Goal: Information Seeking & Learning: Learn about a topic

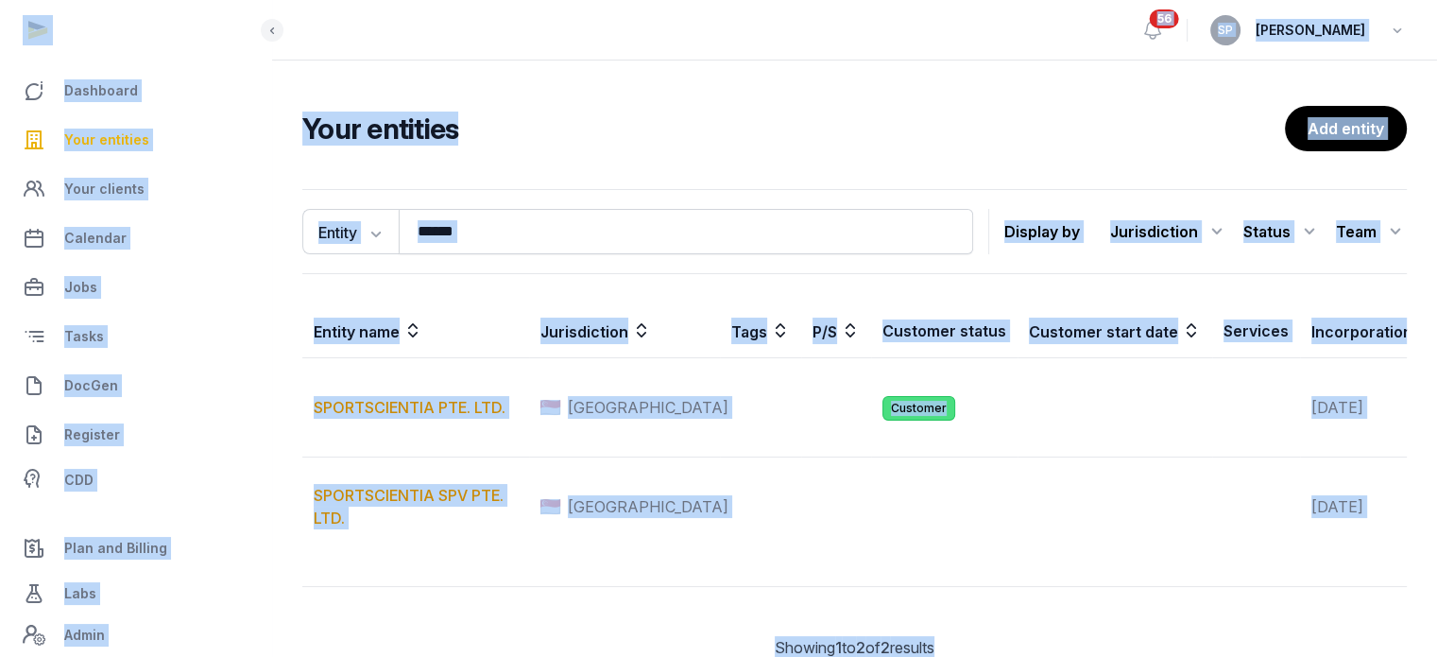
click at [476, 315] on th "Entity name" at bounding box center [415, 331] width 227 height 54
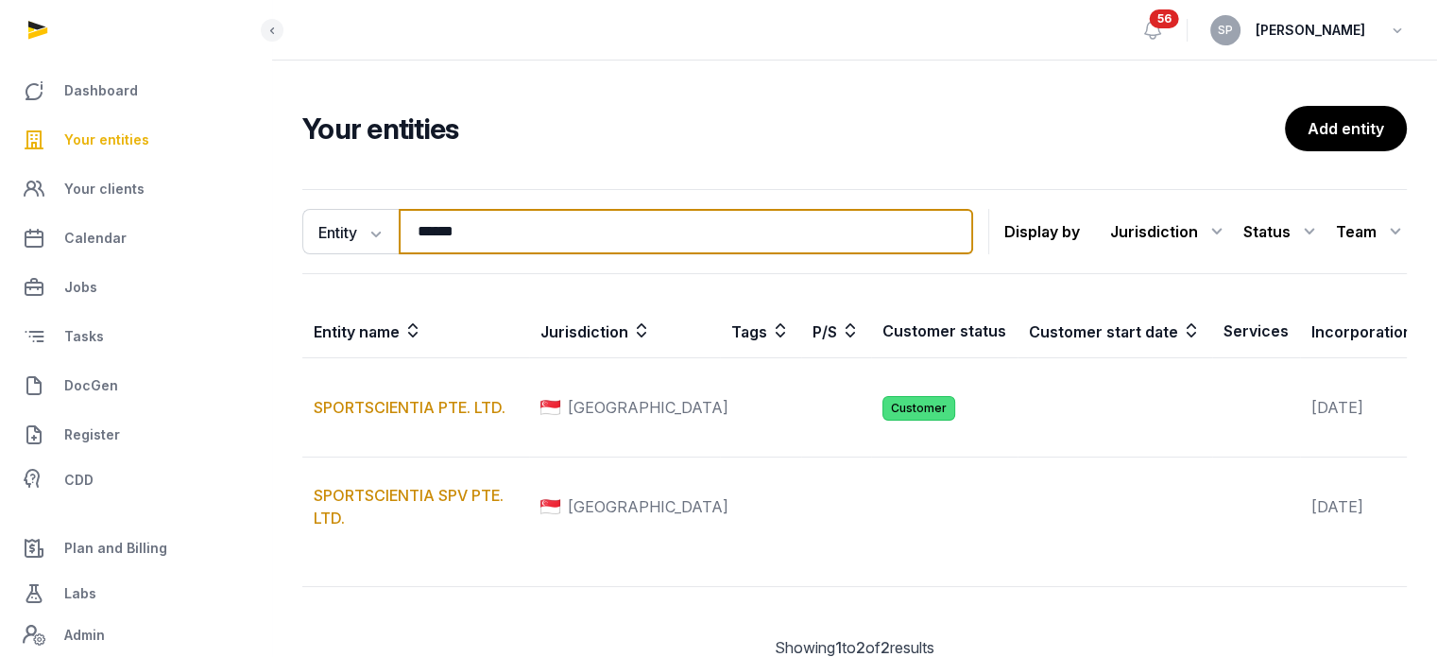
click at [498, 232] on input "******" at bounding box center [686, 231] width 575 height 45
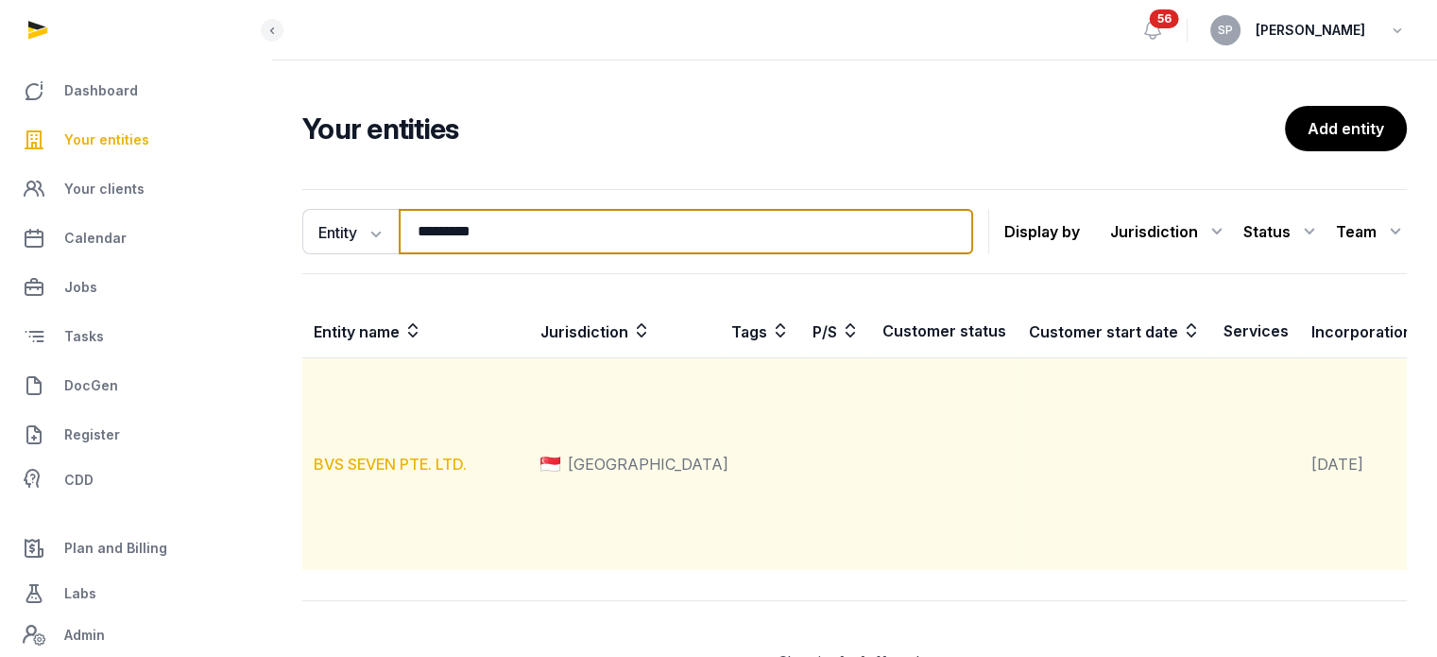
type input "*********"
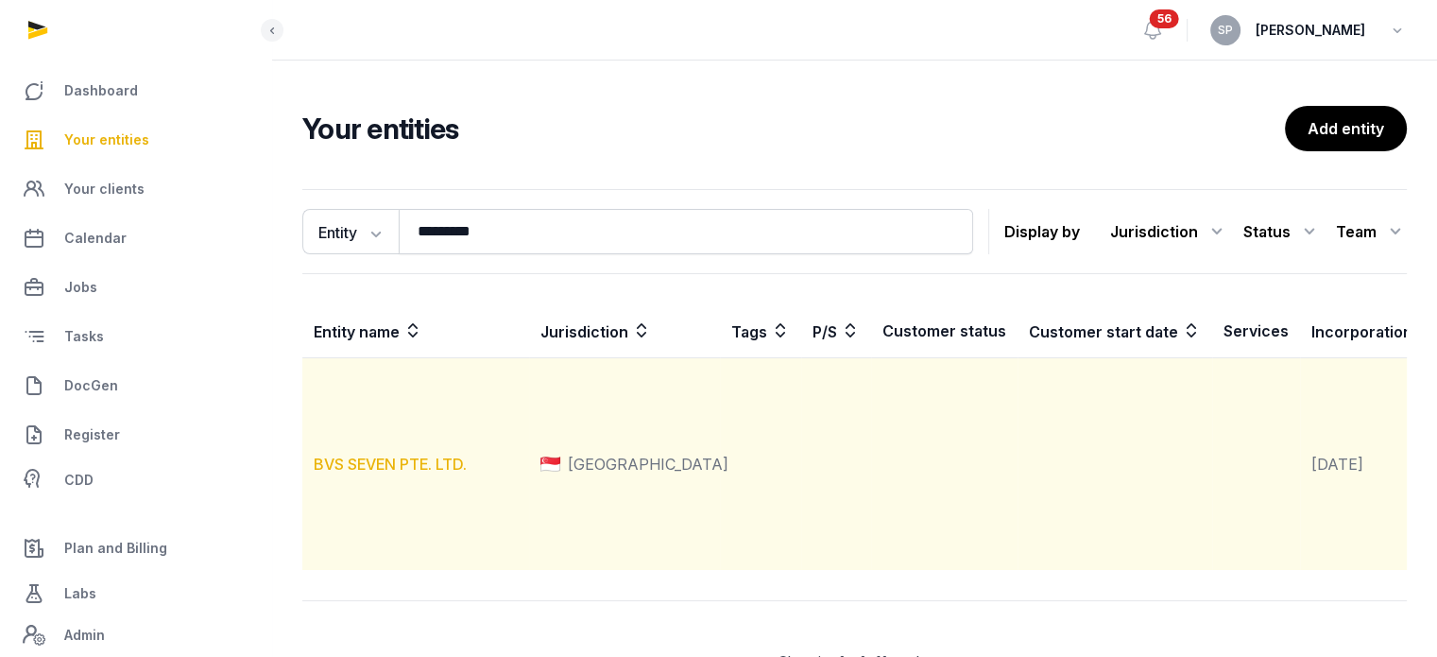
click at [378, 473] on link "BVS SEVEN PTE. LTD." at bounding box center [390, 464] width 153 height 19
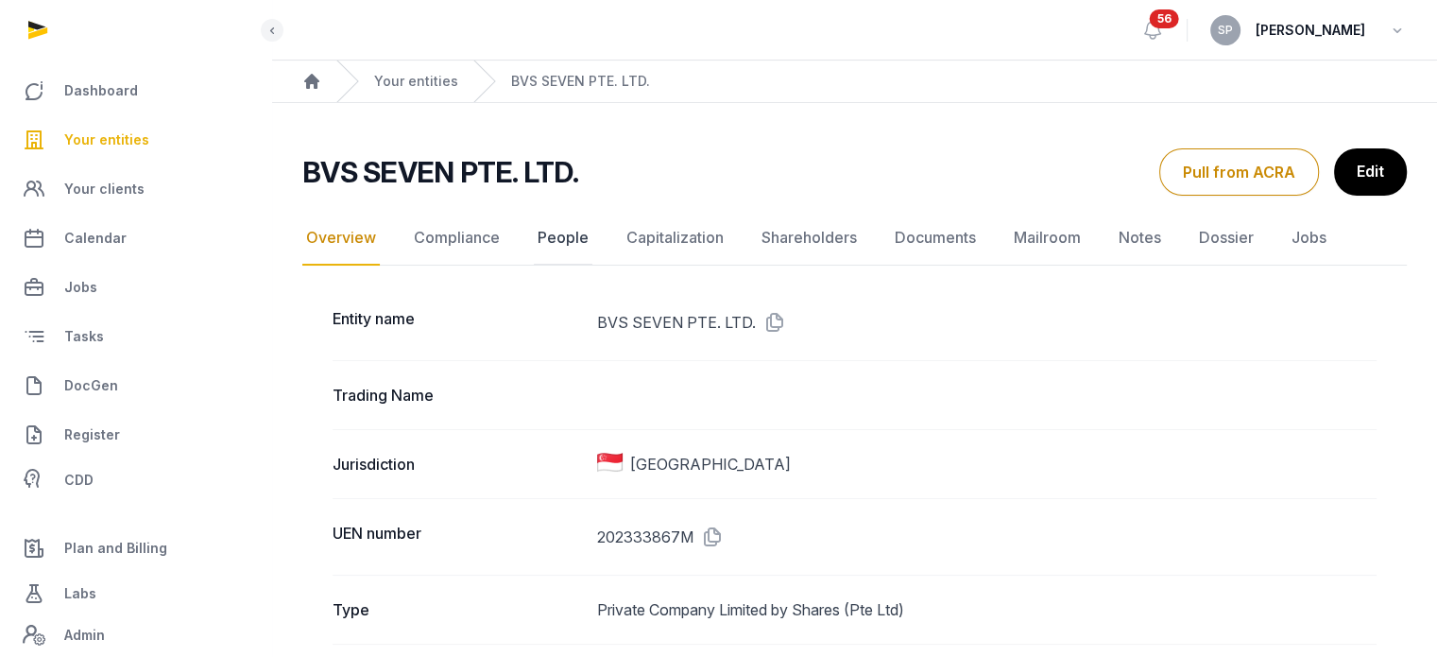
click at [552, 246] on link "People" at bounding box center [563, 238] width 59 height 55
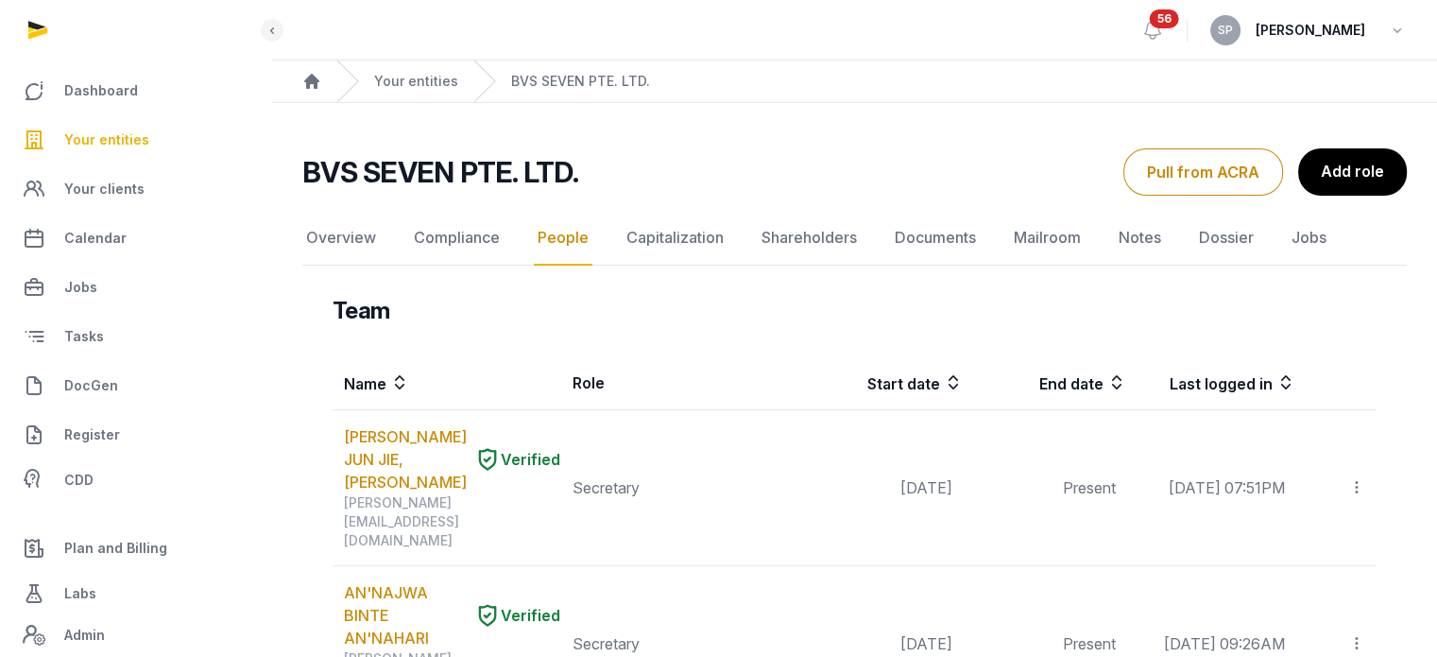
click at [1213, 171] on button "Pull from ACRA" at bounding box center [1204, 171] width 160 height 47
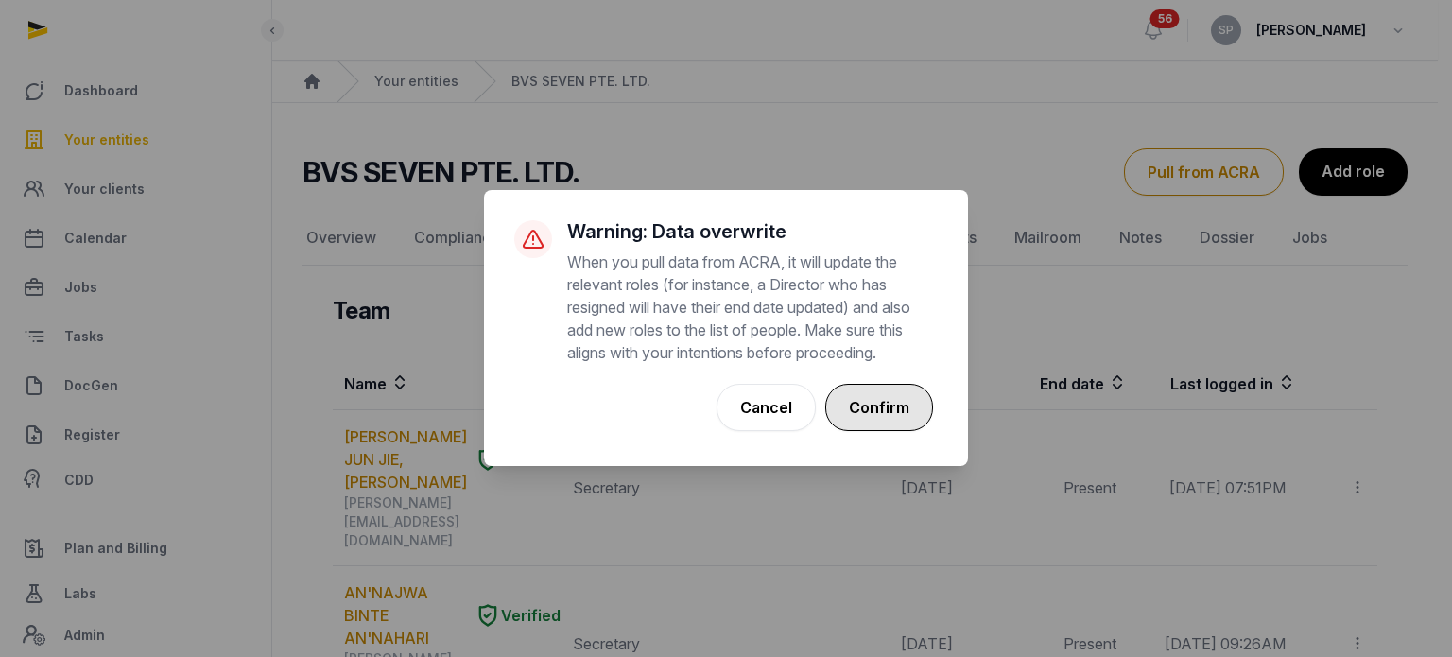
click at [857, 396] on button "Confirm" at bounding box center [879, 407] width 108 height 47
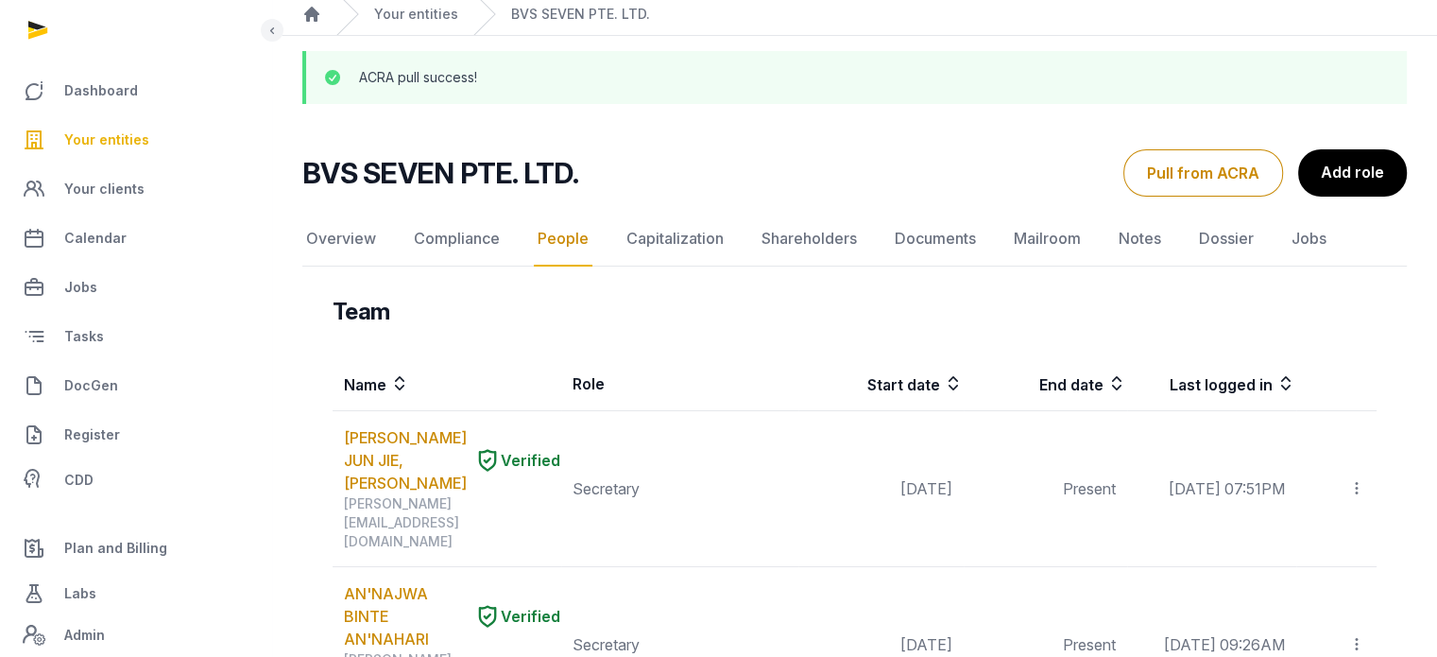
scroll to position [60, 0]
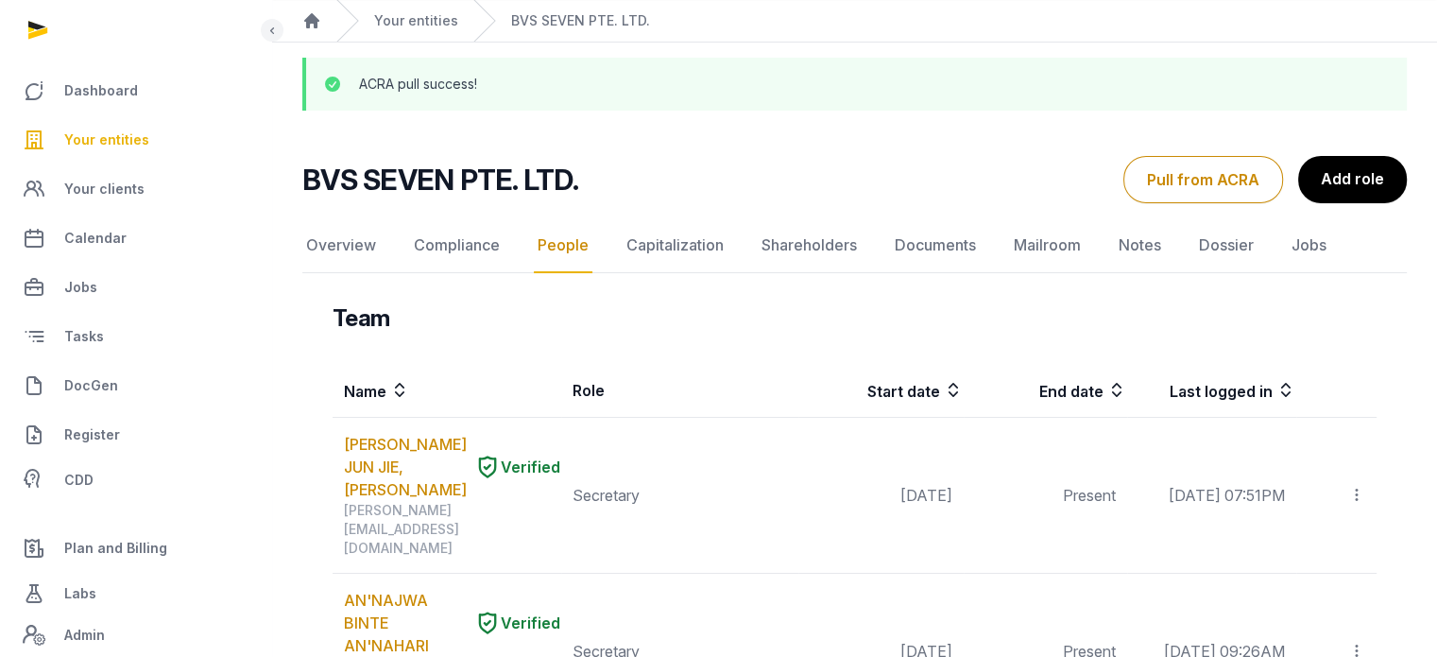
click at [116, 127] on link "Your entities" at bounding box center [135, 139] width 241 height 45
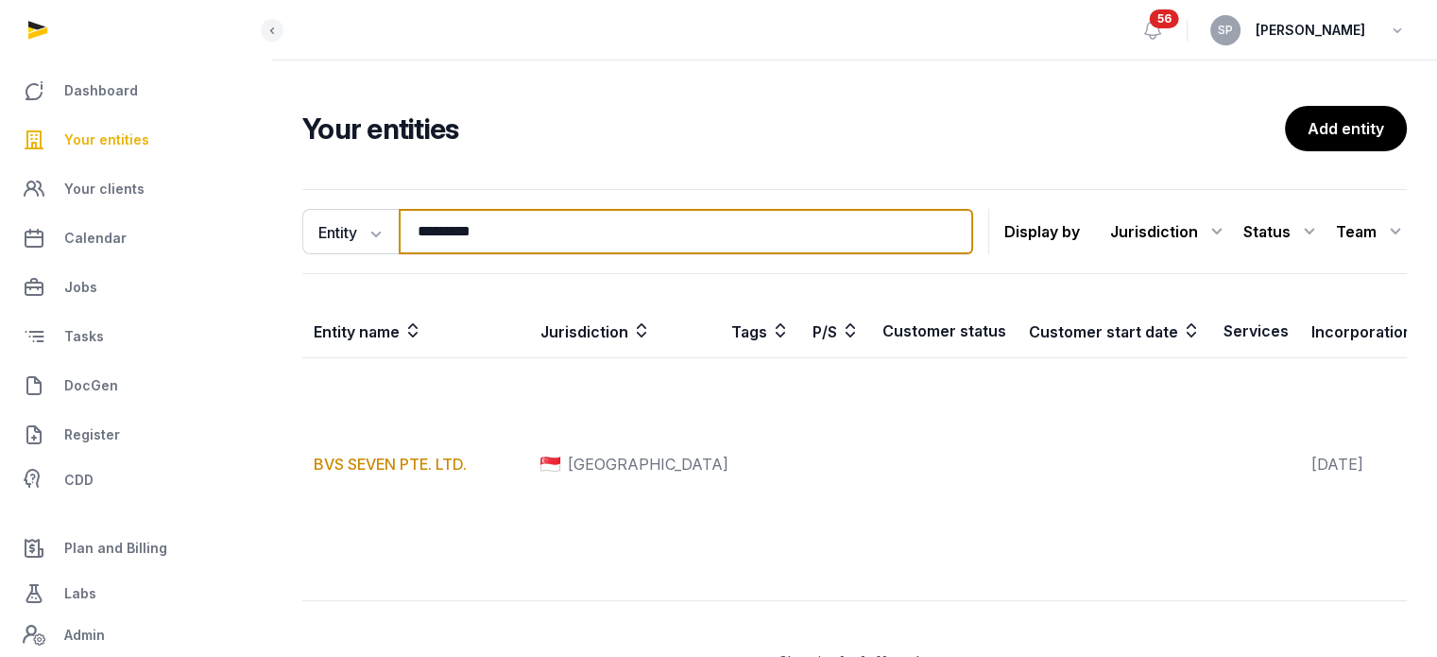
click at [491, 222] on input "*********" at bounding box center [686, 231] width 575 height 45
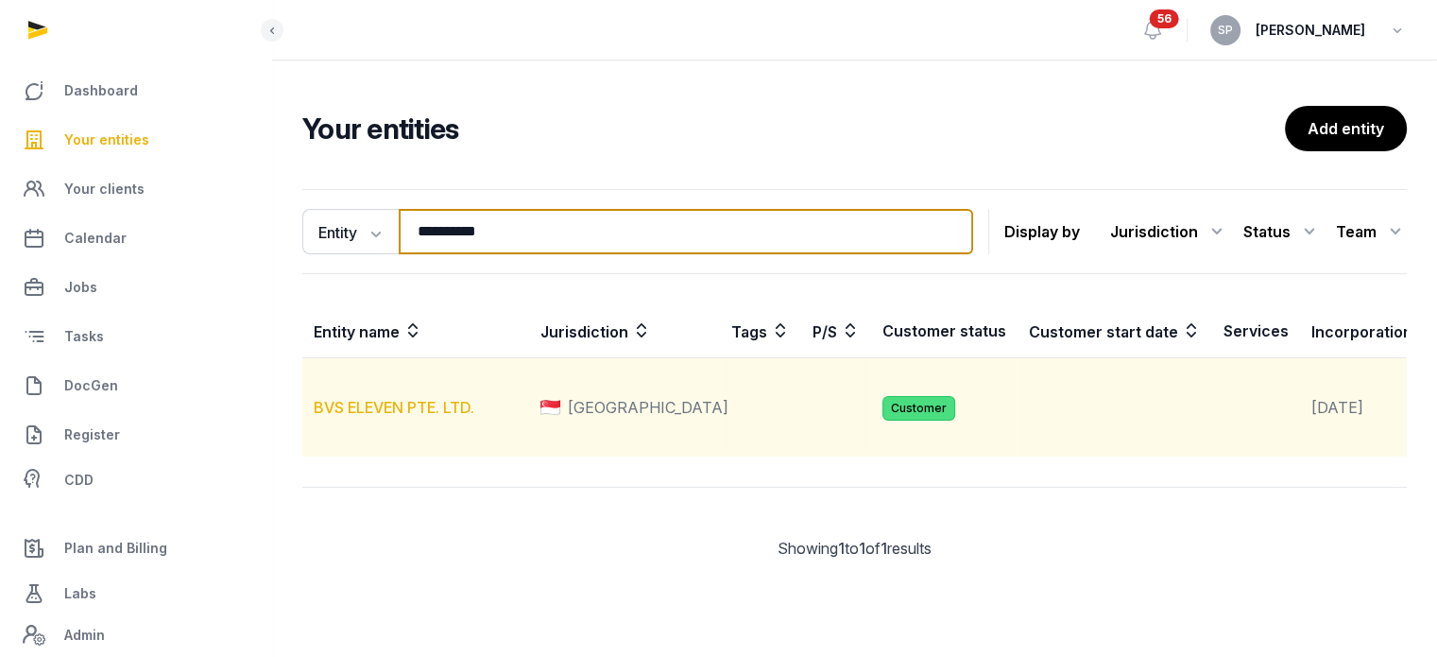
type input "**********"
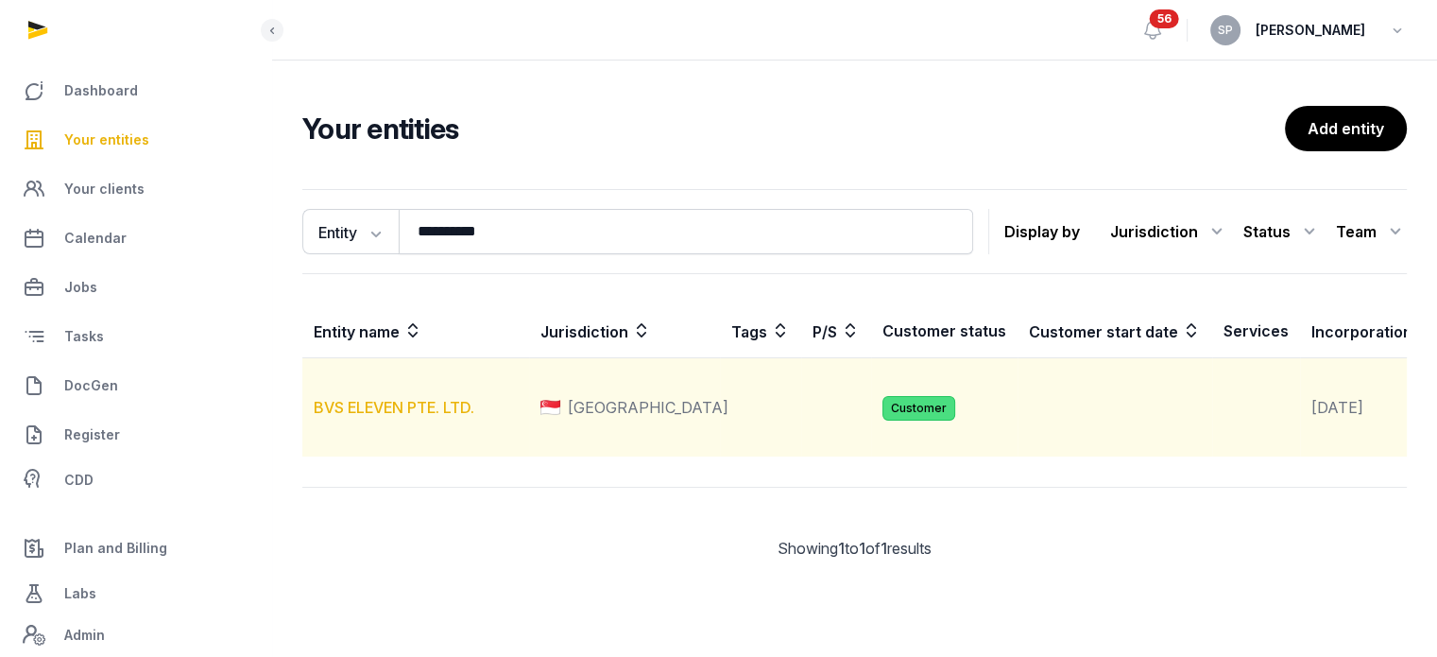
click at [407, 417] on link "BVS ELEVEN PTE. LTD." at bounding box center [394, 407] width 161 height 19
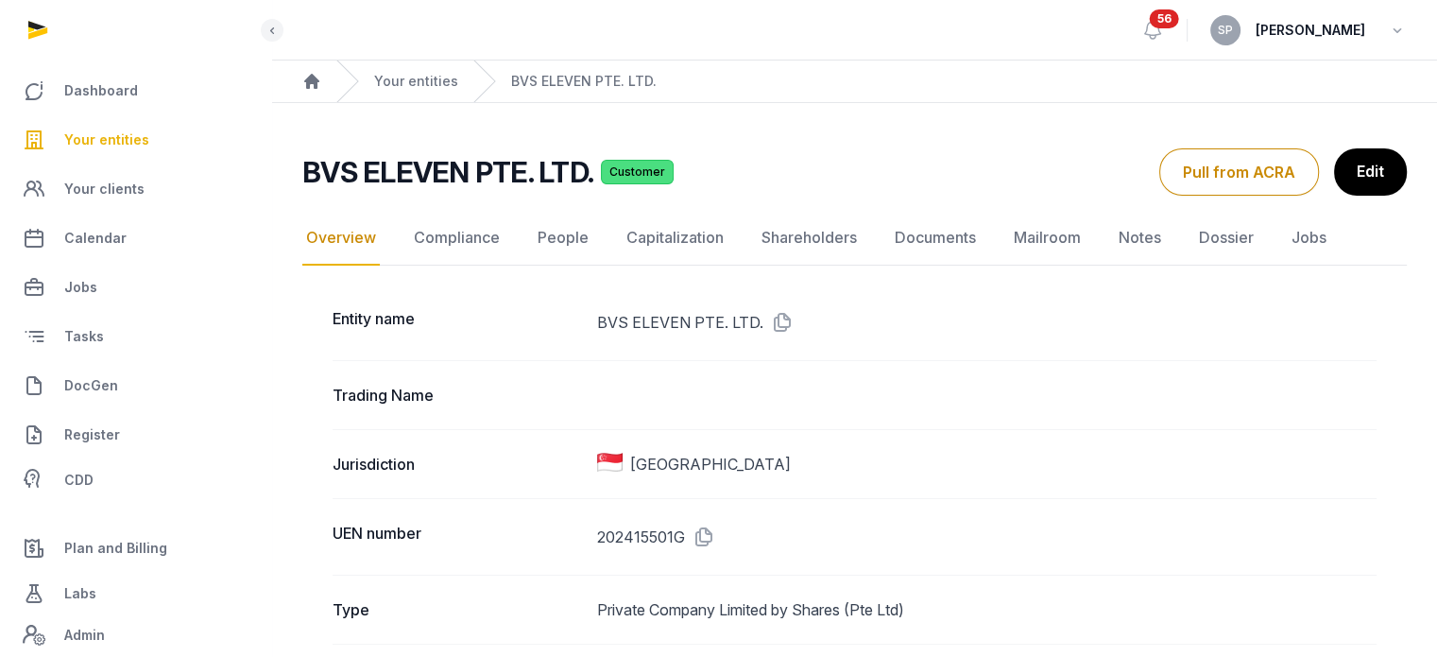
click at [578, 230] on link "People" at bounding box center [563, 238] width 59 height 55
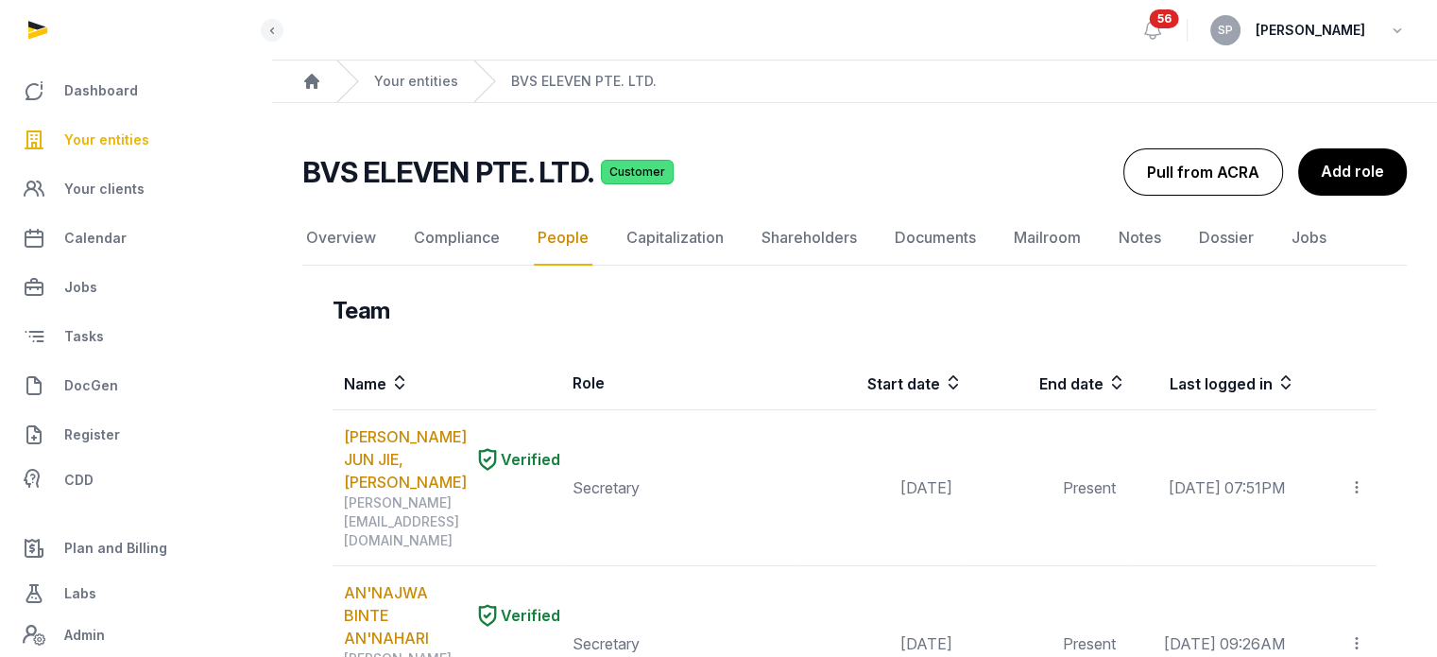
click at [1179, 165] on button "Pull from ACRA" at bounding box center [1204, 171] width 160 height 47
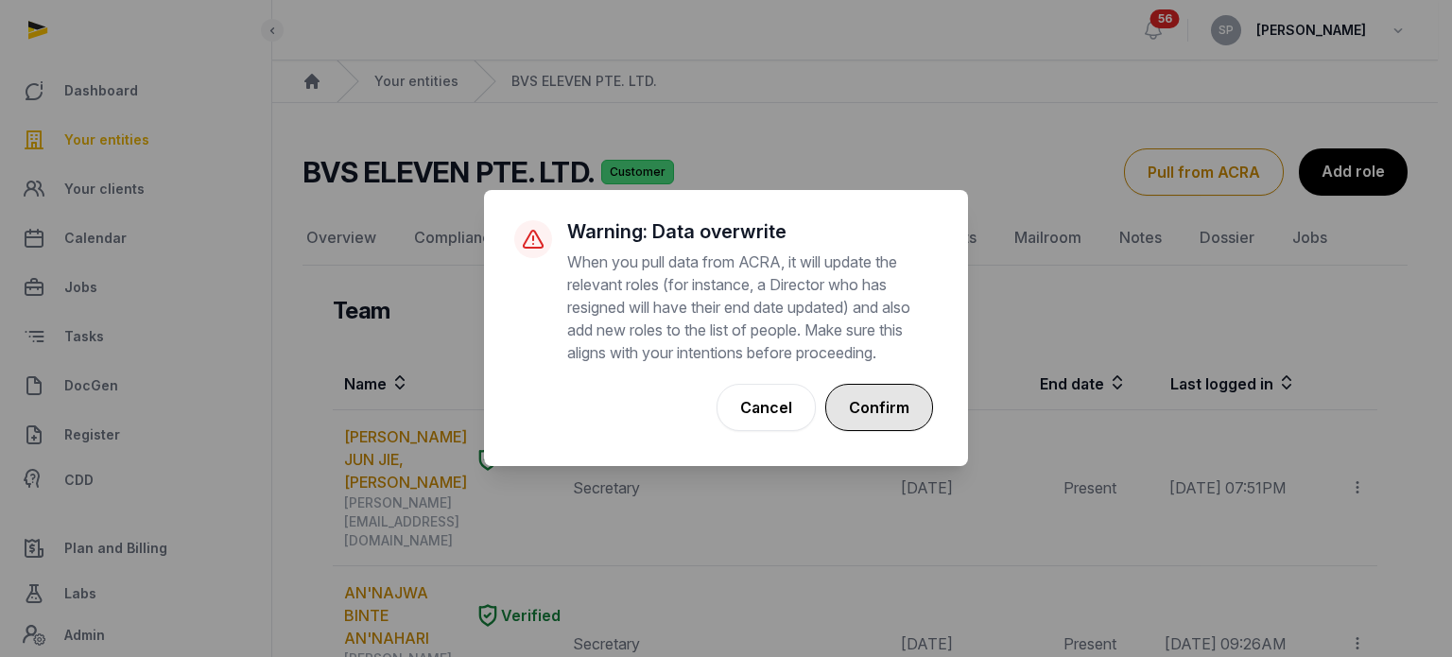
click at [869, 411] on button "Confirm" at bounding box center [879, 407] width 108 height 47
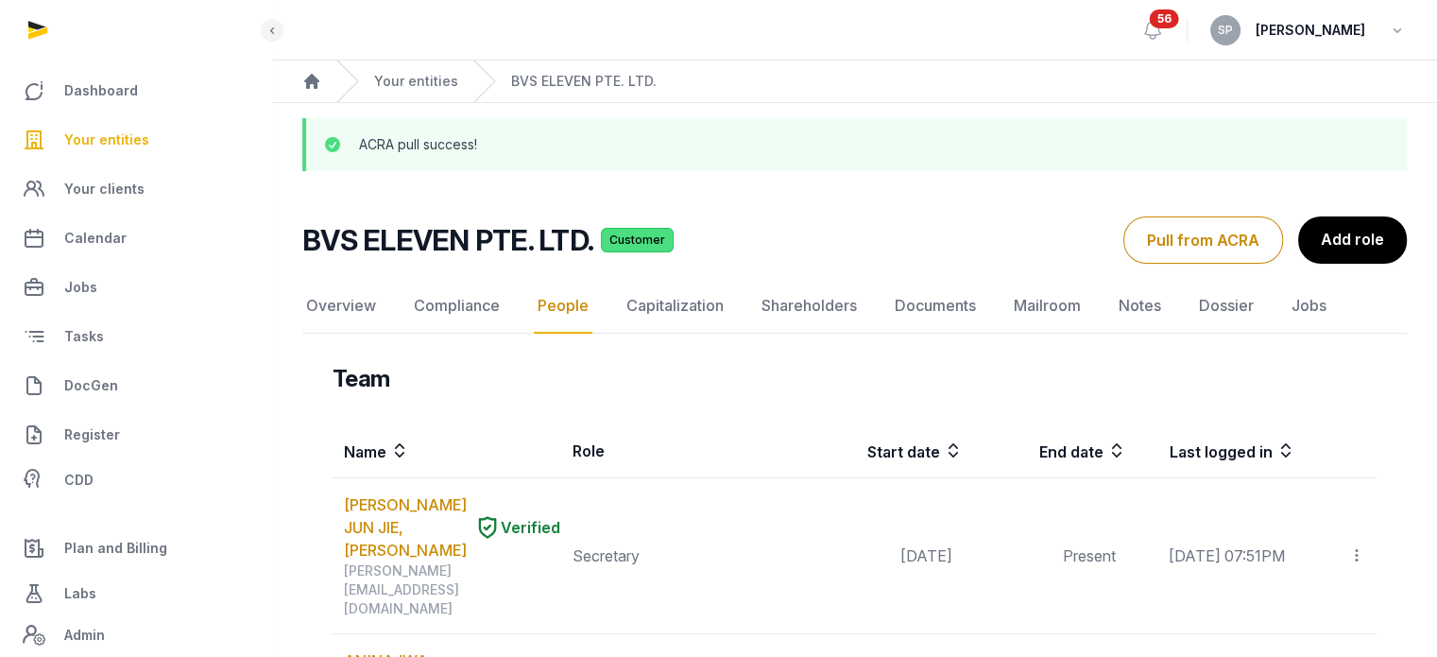
click at [140, 138] on span "Your entities" at bounding box center [106, 140] width 85 height 23
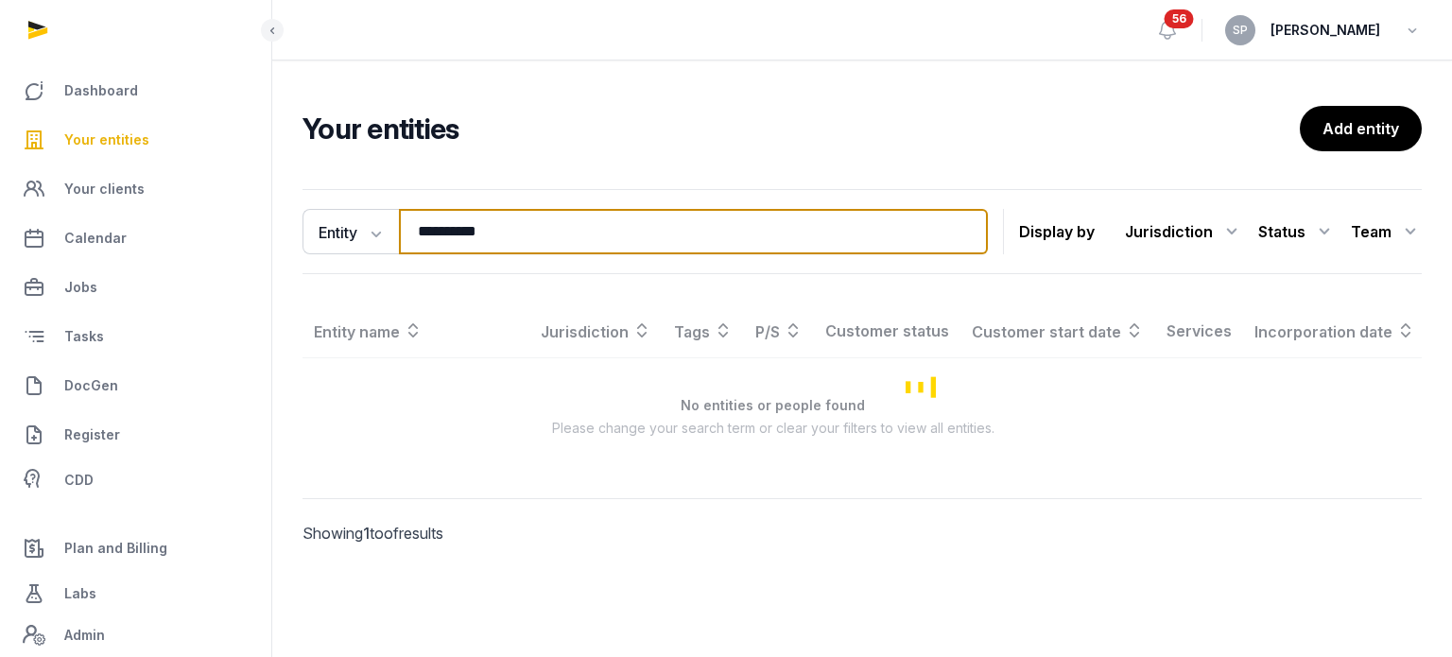
click at [516, 232] on input "**********" at bounding box center [693, 231] width 589 height 45
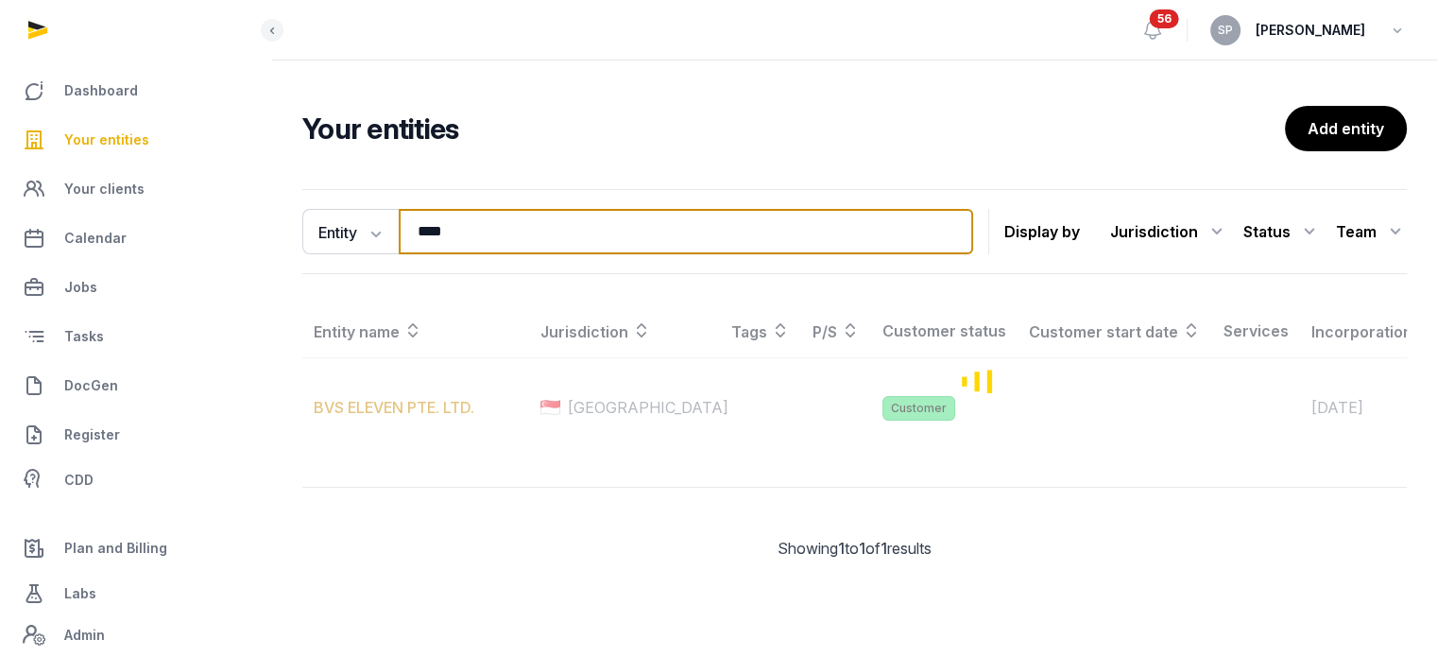
type input "****"
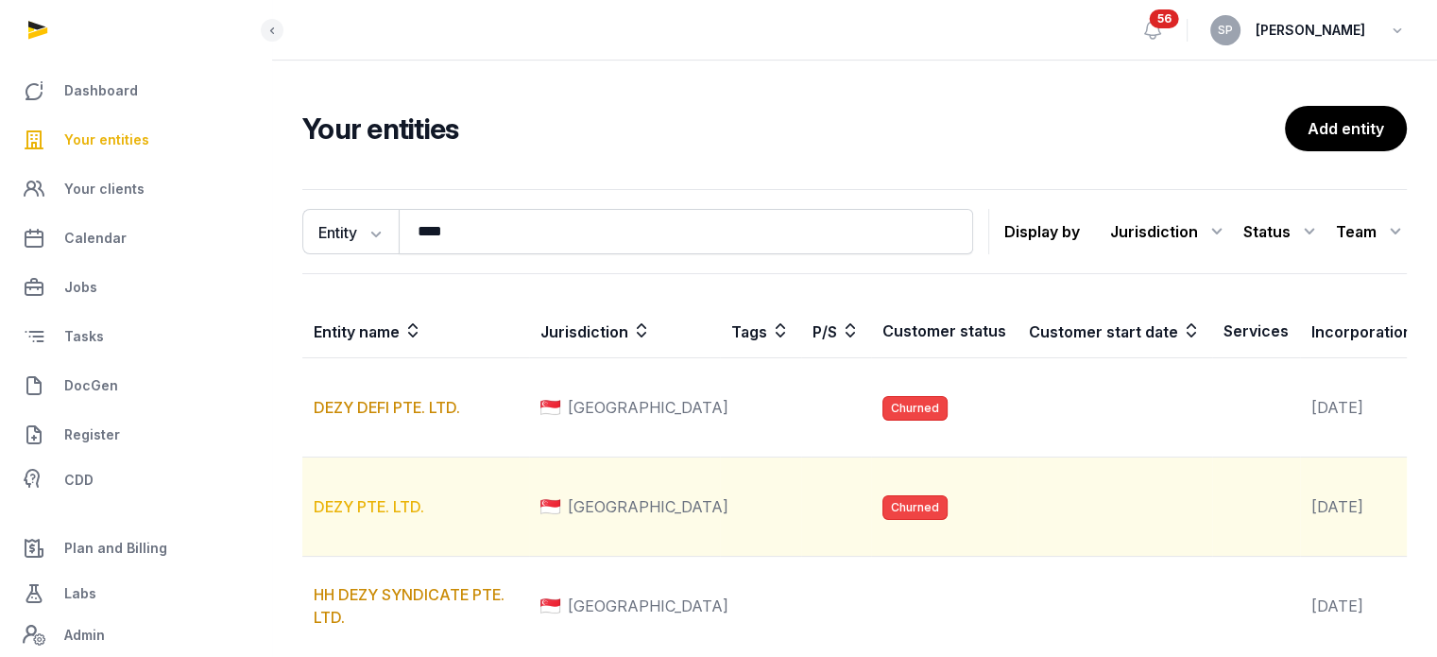
click at [396, 516] on link "DEZY PTE. LTD." at bounding box center [369, 506] width 111 height 19
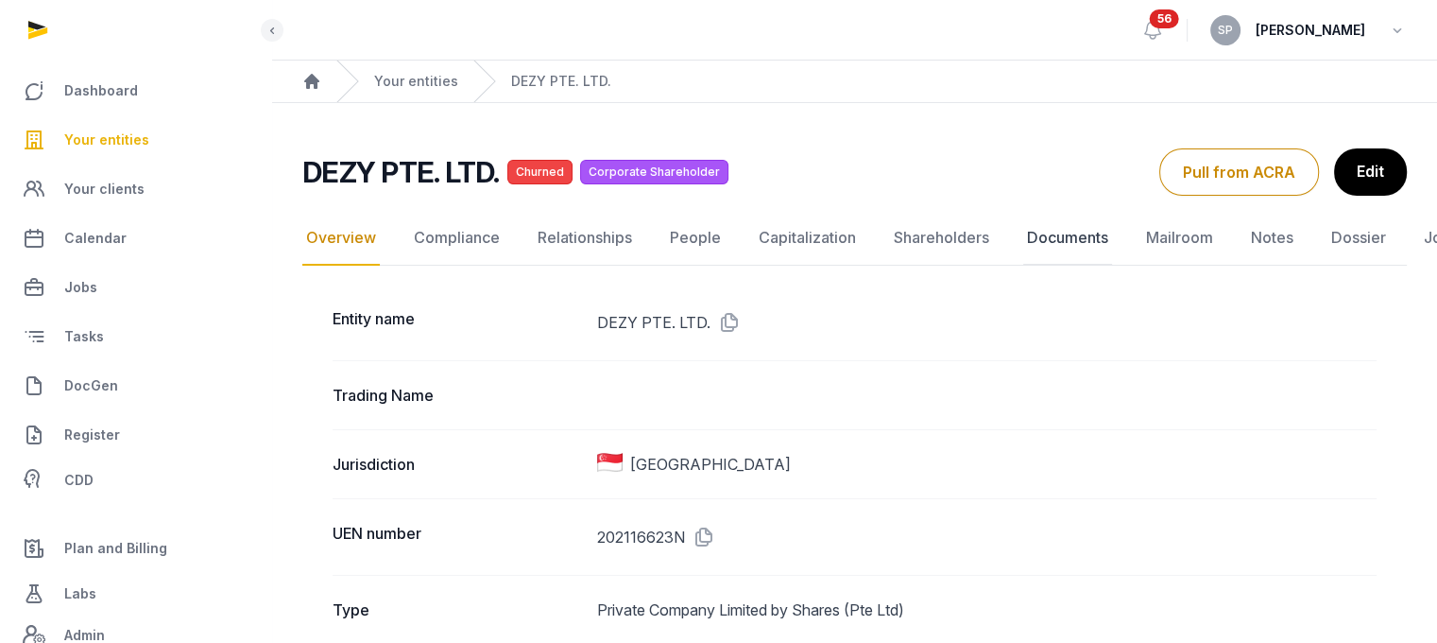
click at [1076, 243] on link "Documents" at bounding box center [1068, 238] width 89 height 55
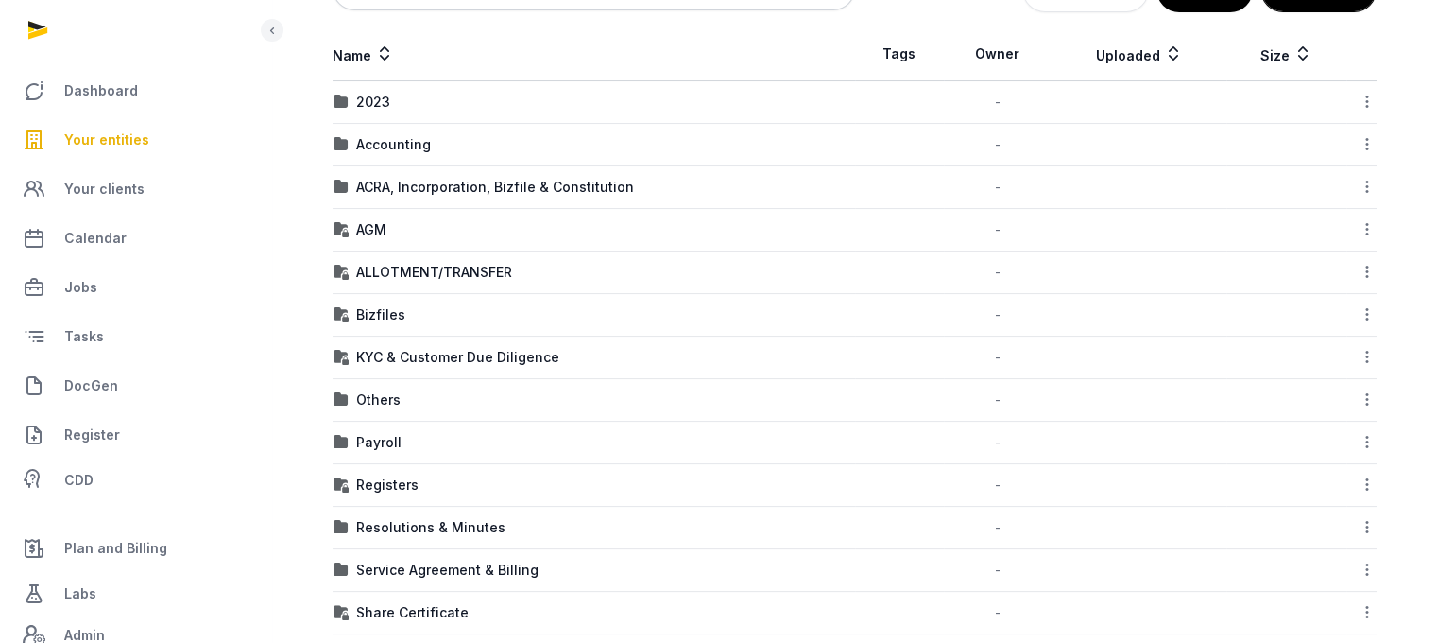
scroll to position [346, 0]
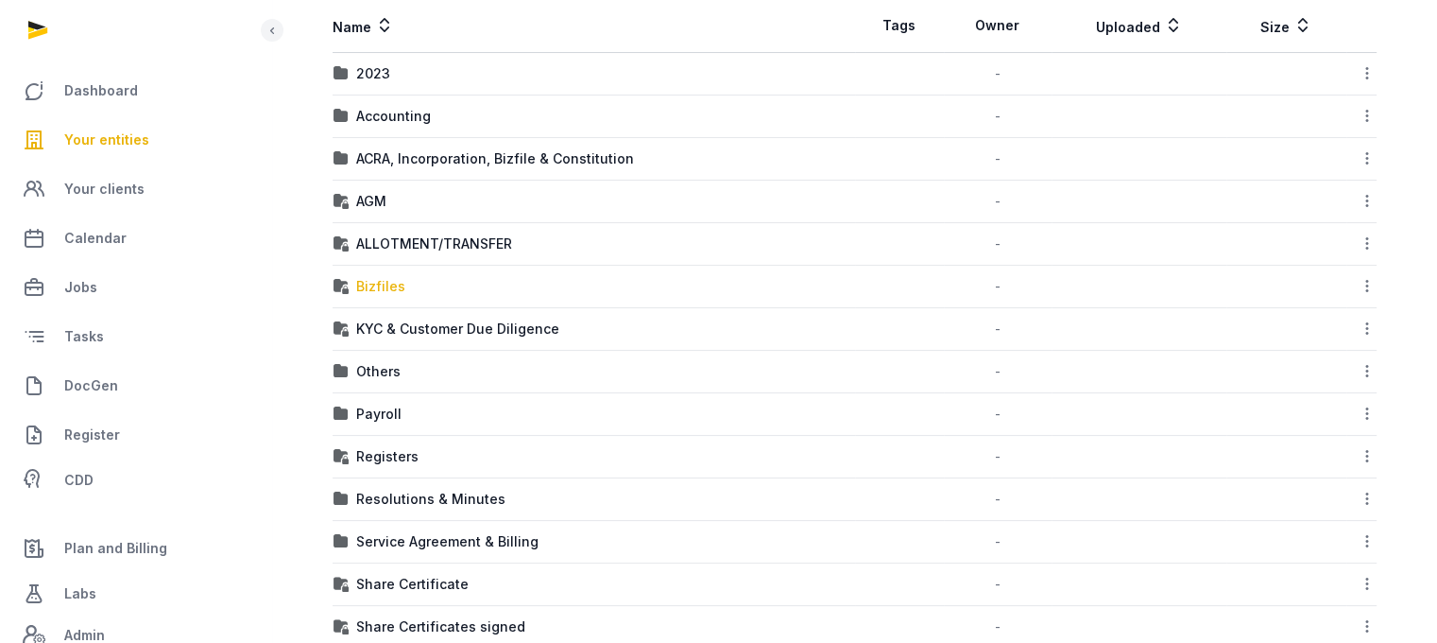
click at [385, 284] on div "Bizfiles" at bounding box center [380, 286] width 49 height 19
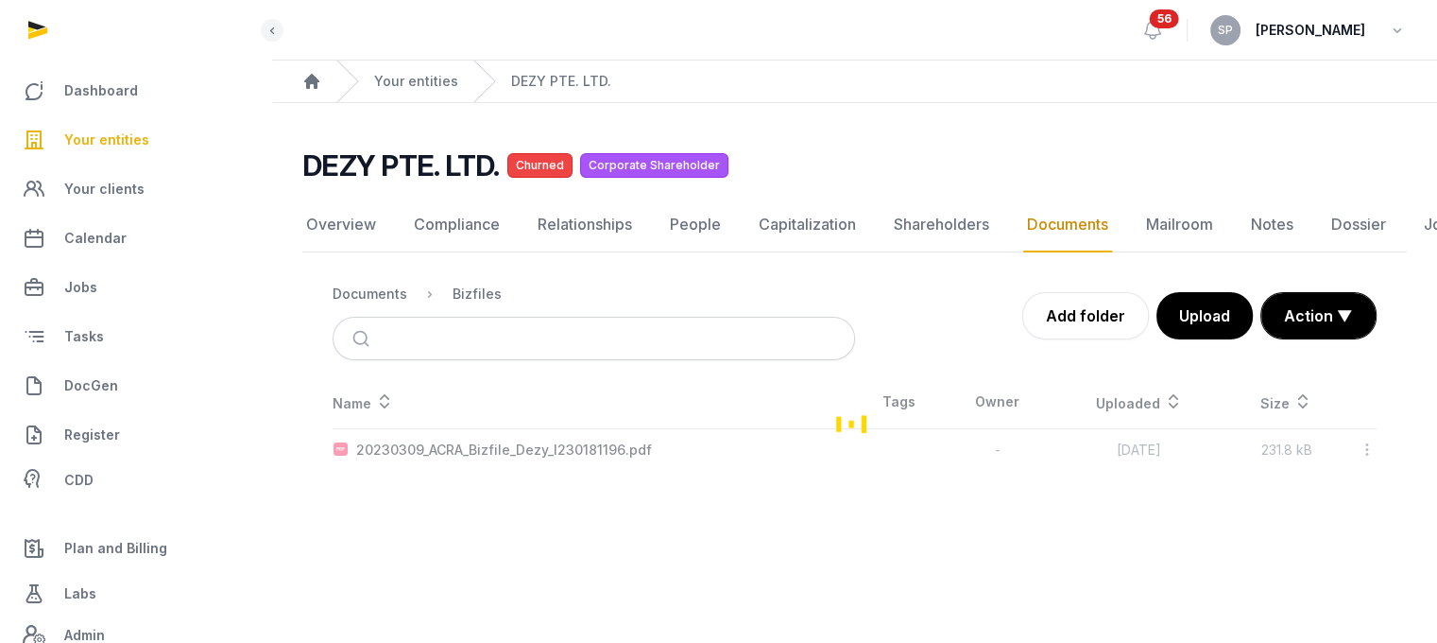
scroll to position [14, 0]
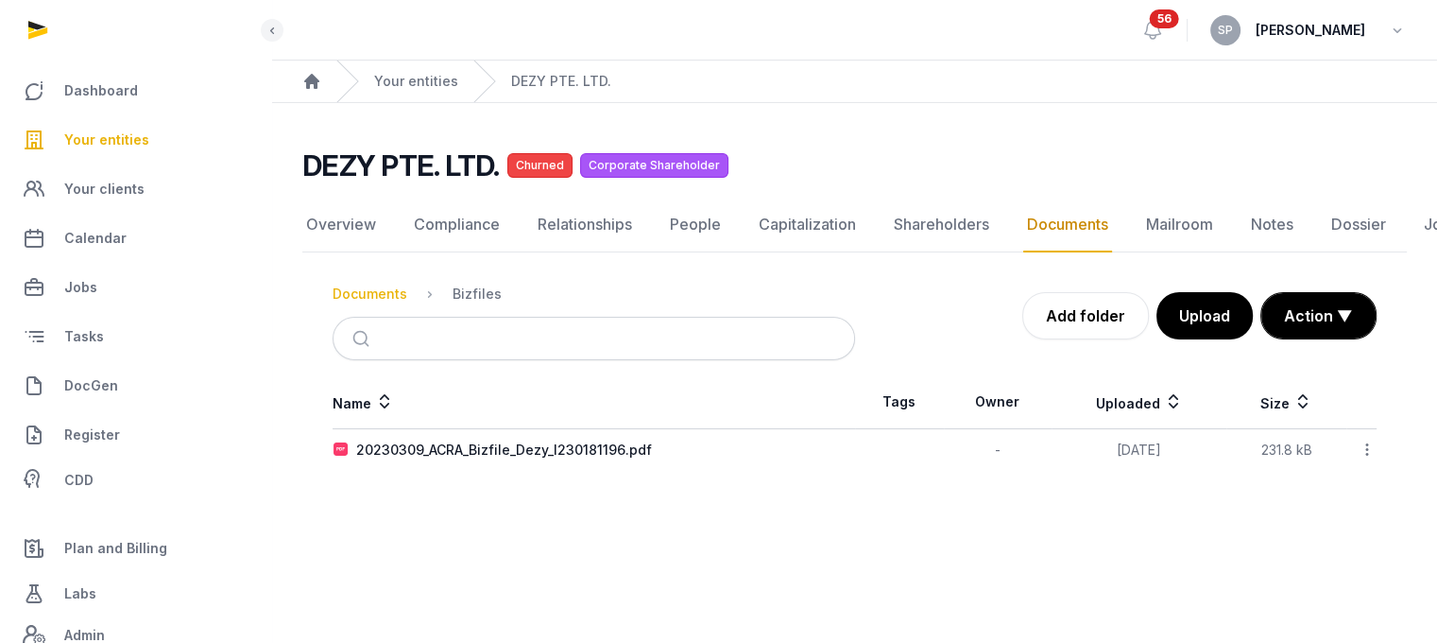
click at [367, 284] on div "Documents" at bounding box center [370, 293] width 75 height 19
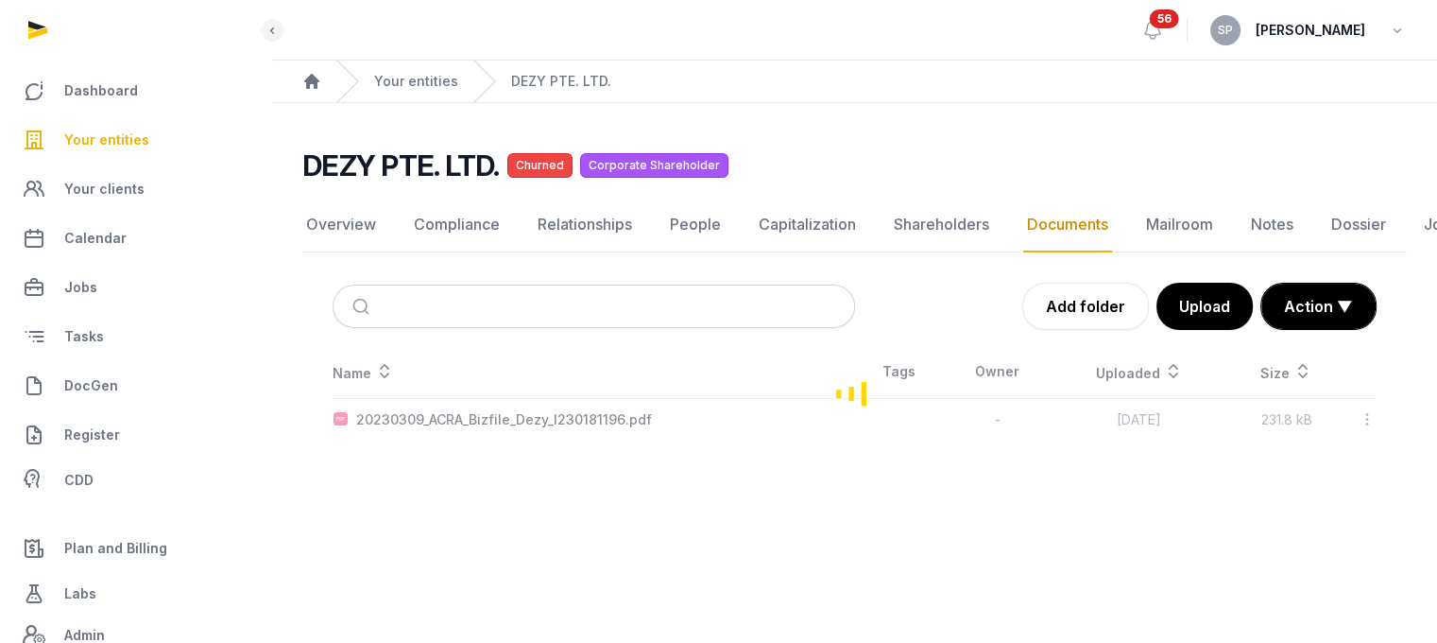
scroll to position [346, 0]
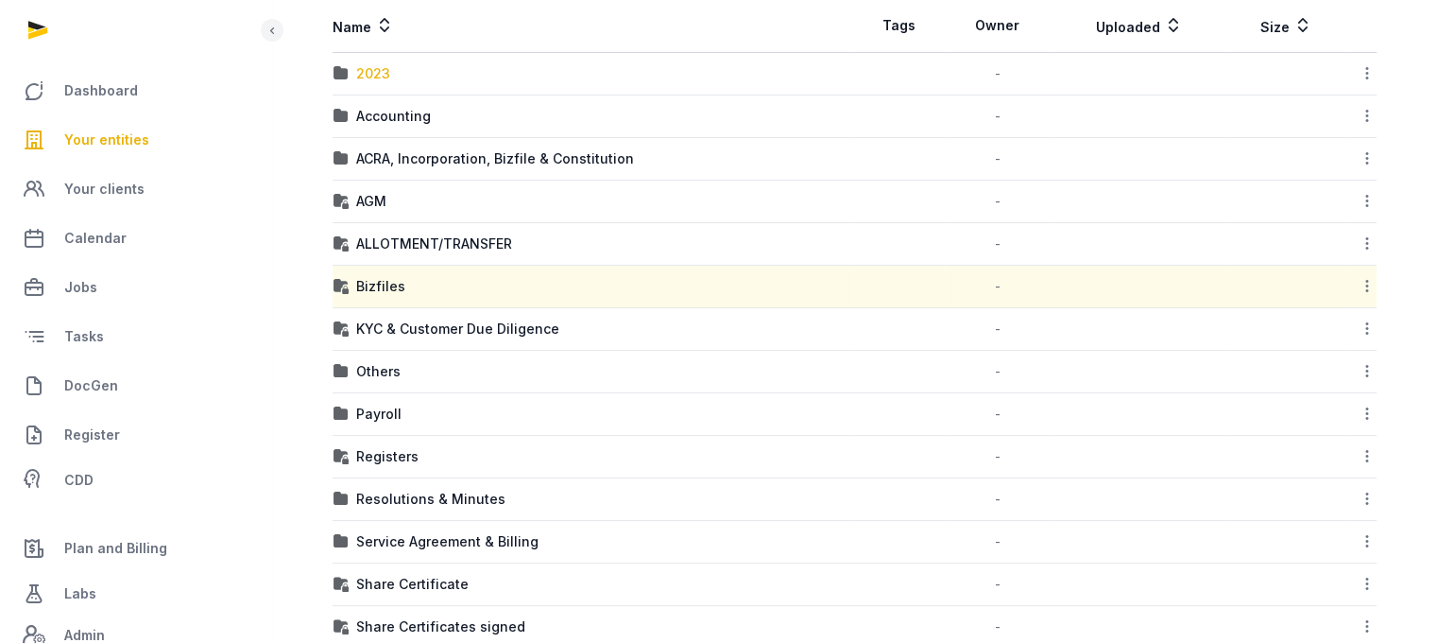
click at [366, 75] on div "2023" at bounding box center [373, 73] width 34 height 19
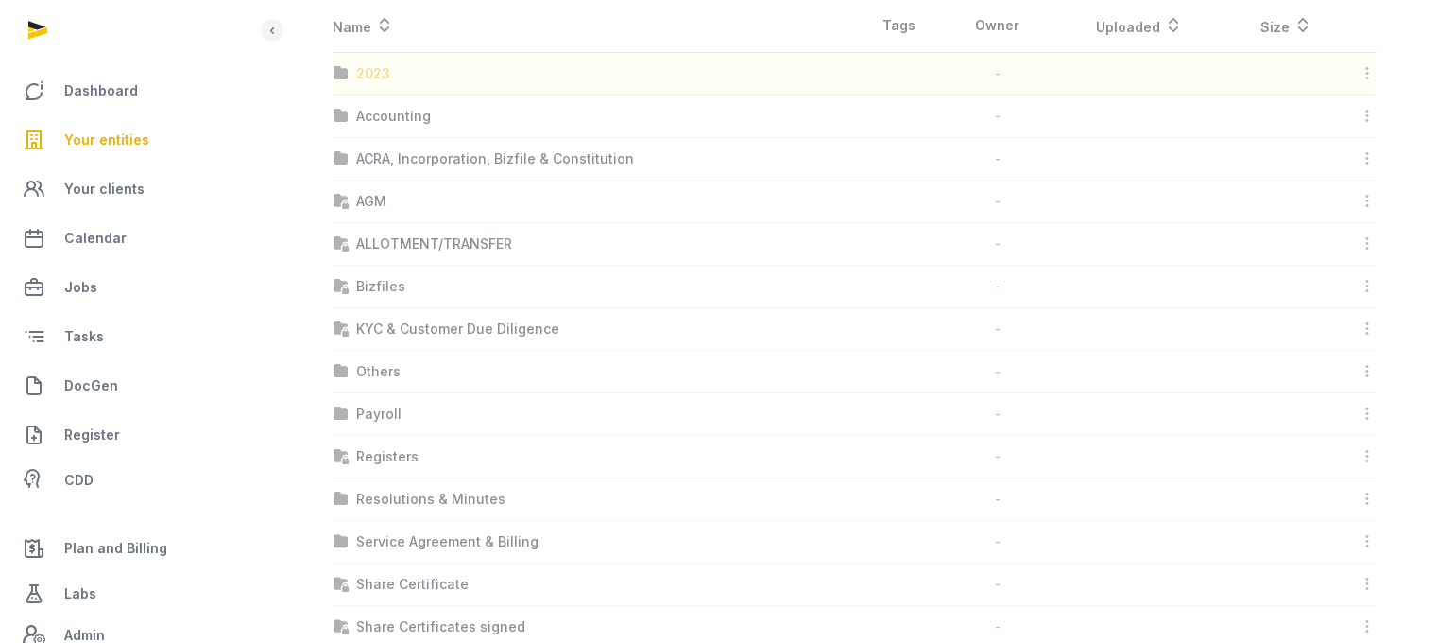
scroll to position [117, 0]
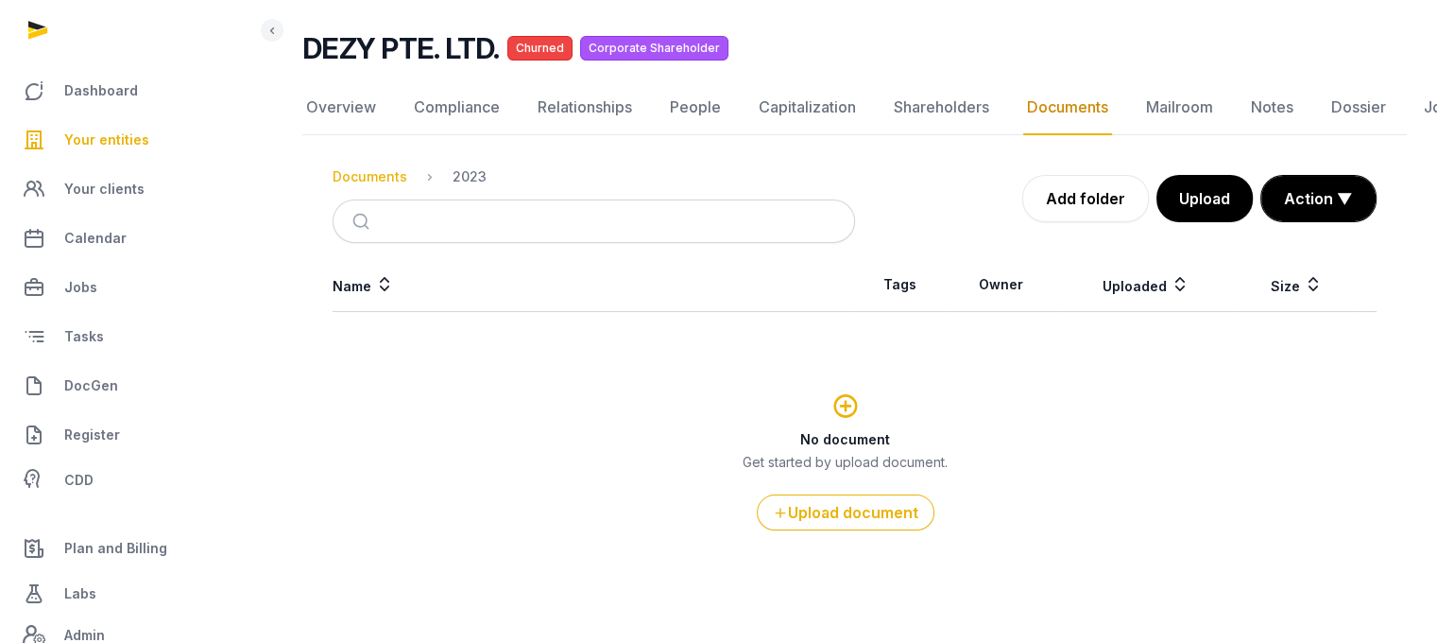
click at [391, 178] on div "Documents" at bounding box center [370, 176] width 75 height 19
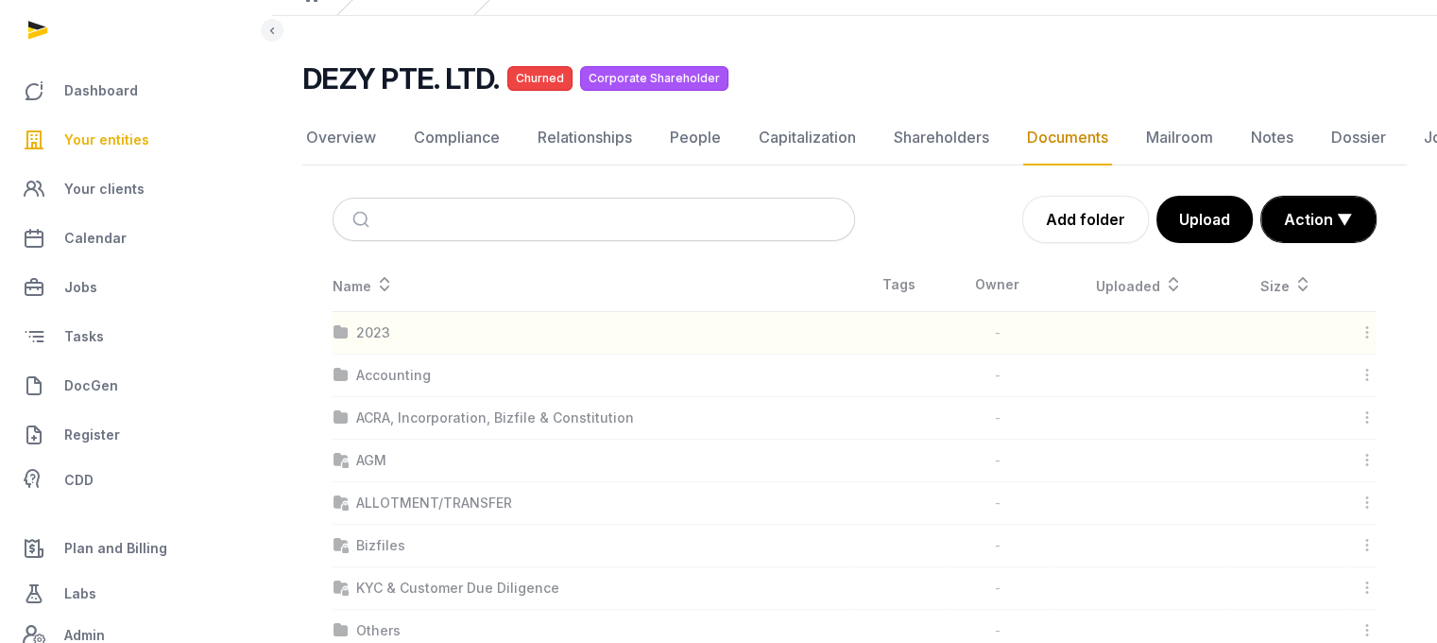
scroll to position [346, 0]
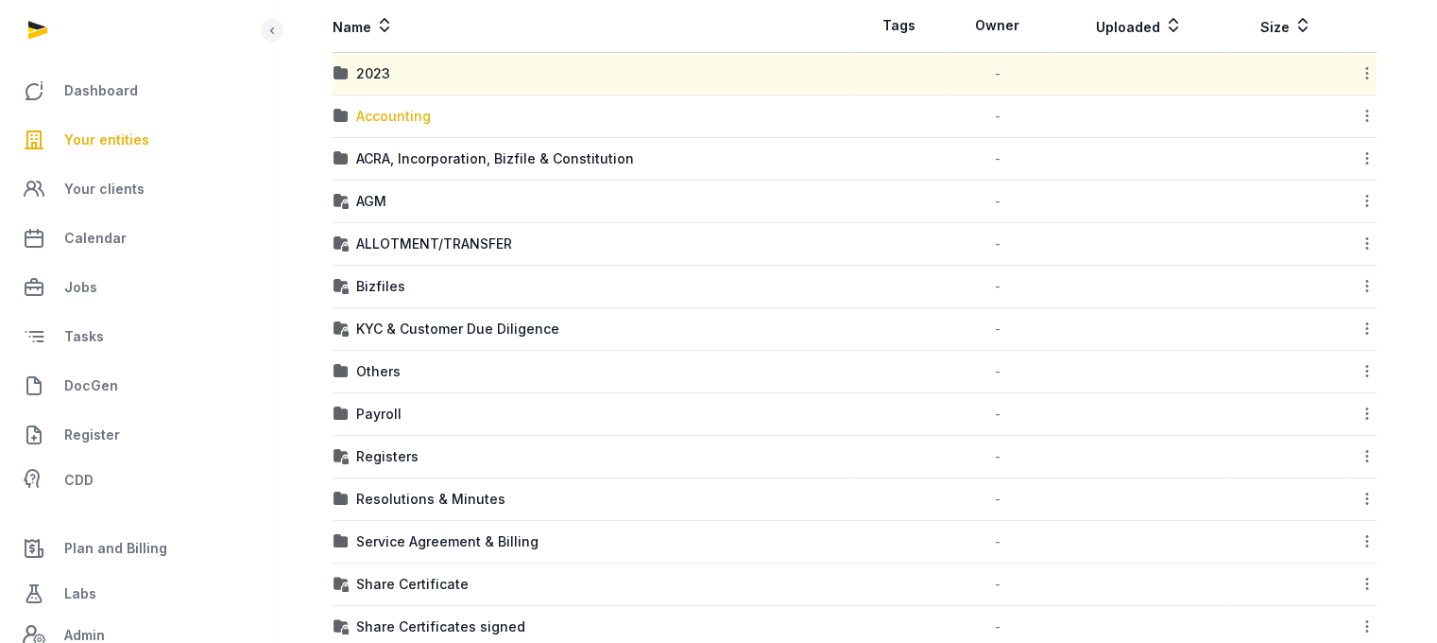
click at [389, 119] on div "Accounting" at bounding box center [393, 116] width 75 height 19
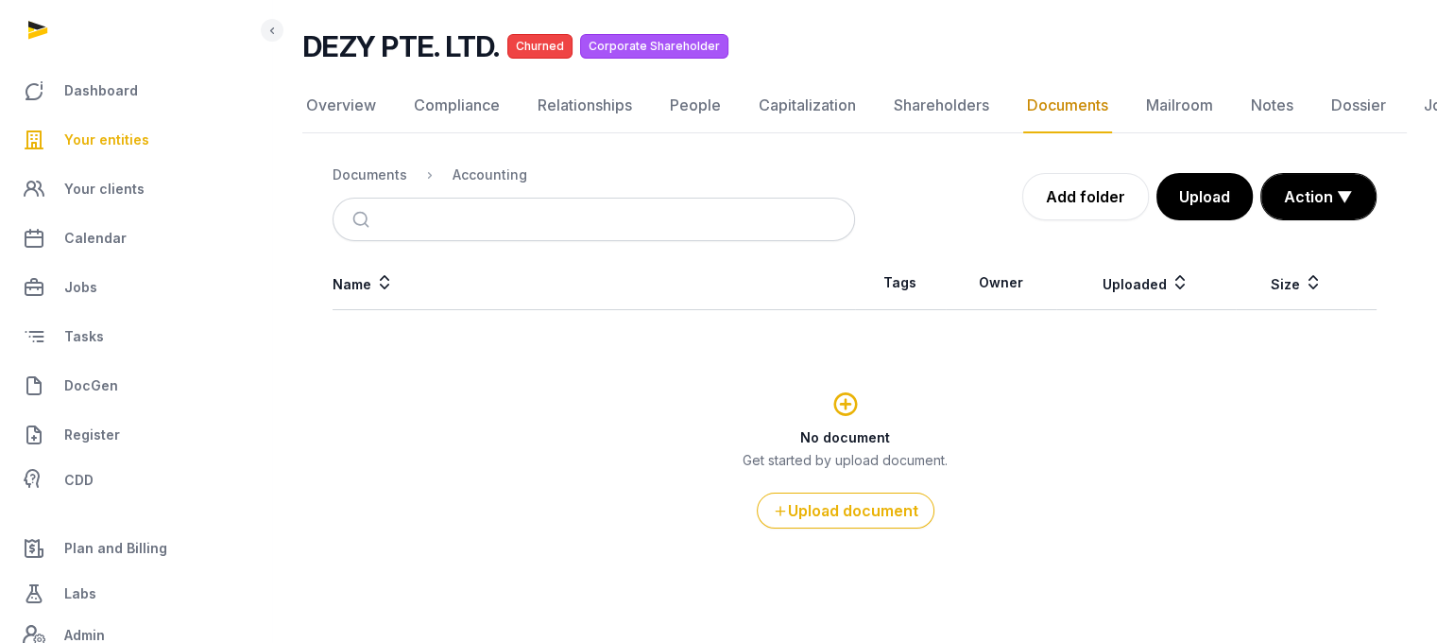
scroll to position [117, 0]
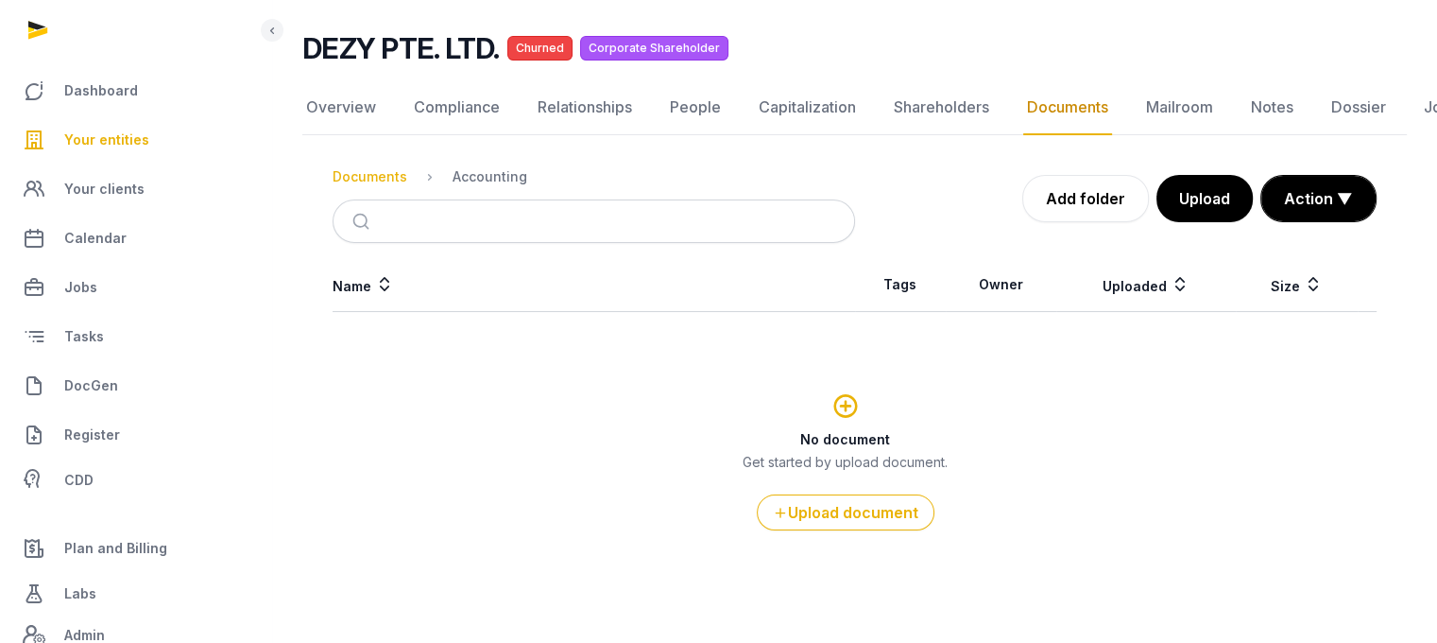
click at [379, 169] on div "Documents" at bounding box center [370, 176] width 75 height 19
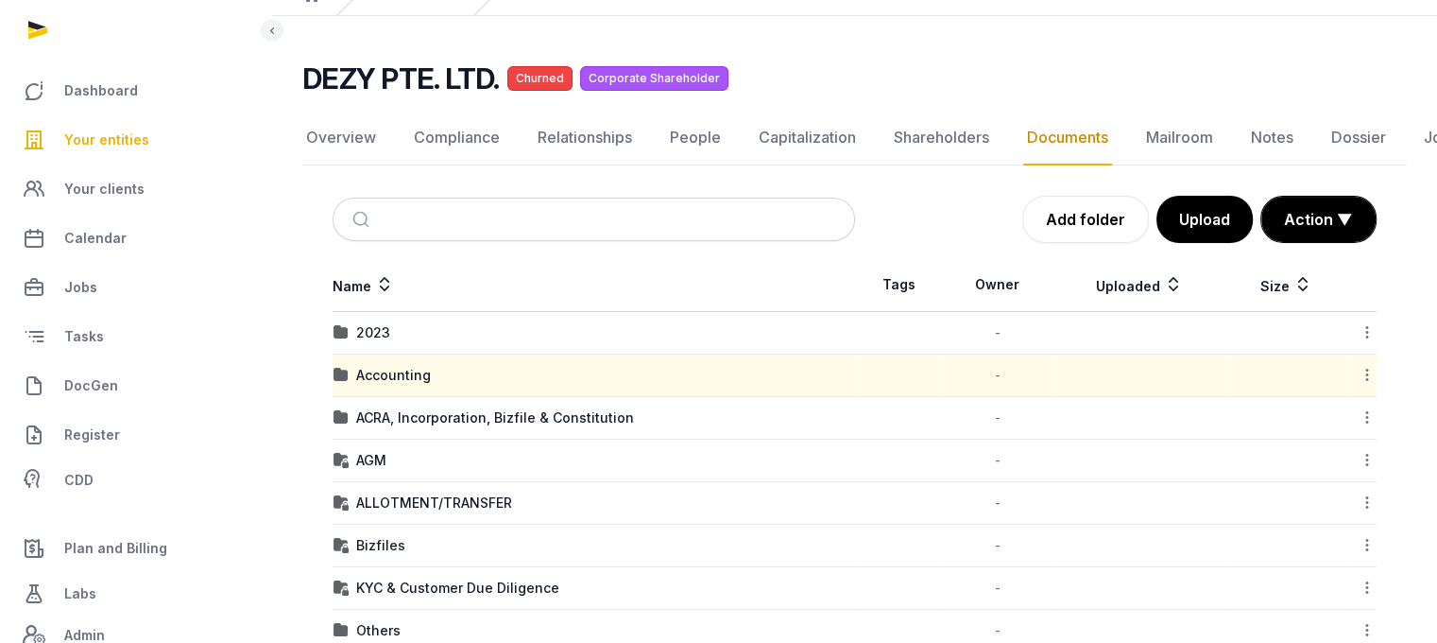
scroll to position [346, 0]
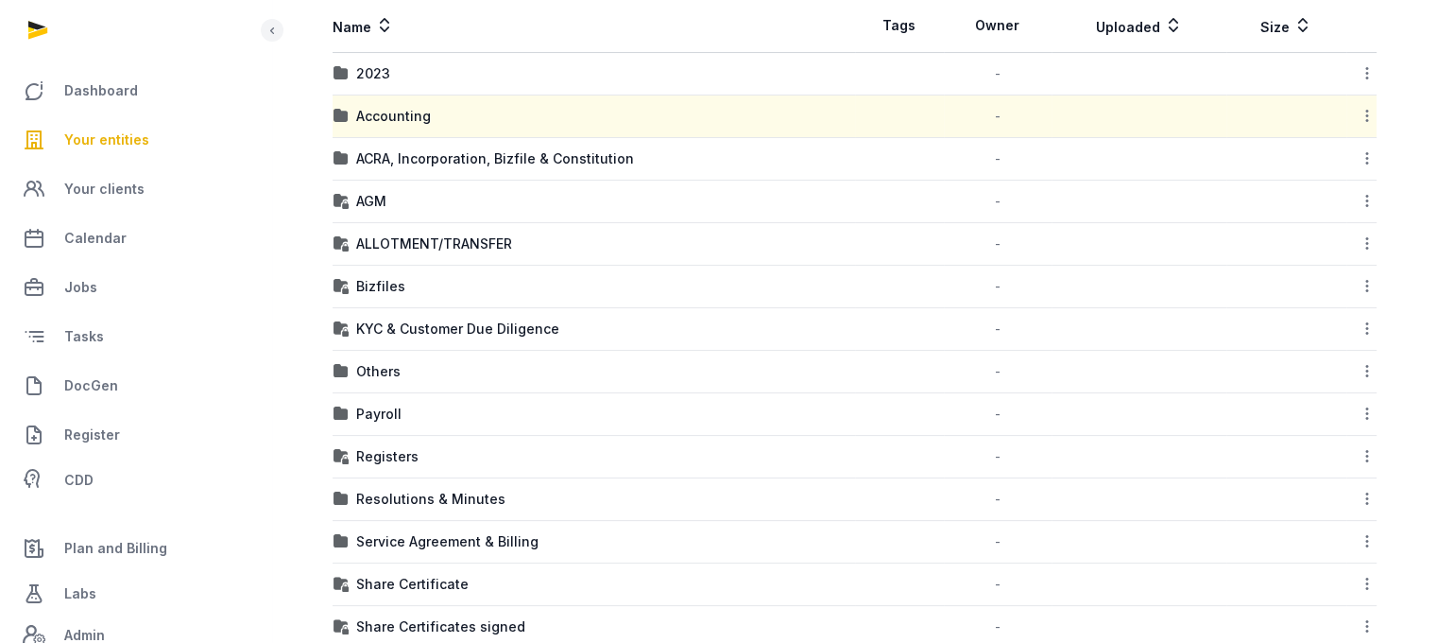
click at [420, 143] on td "ACRA, Incorporation, Bizfile & Constitution" at bounding box center [594, 159] width 523 height 43
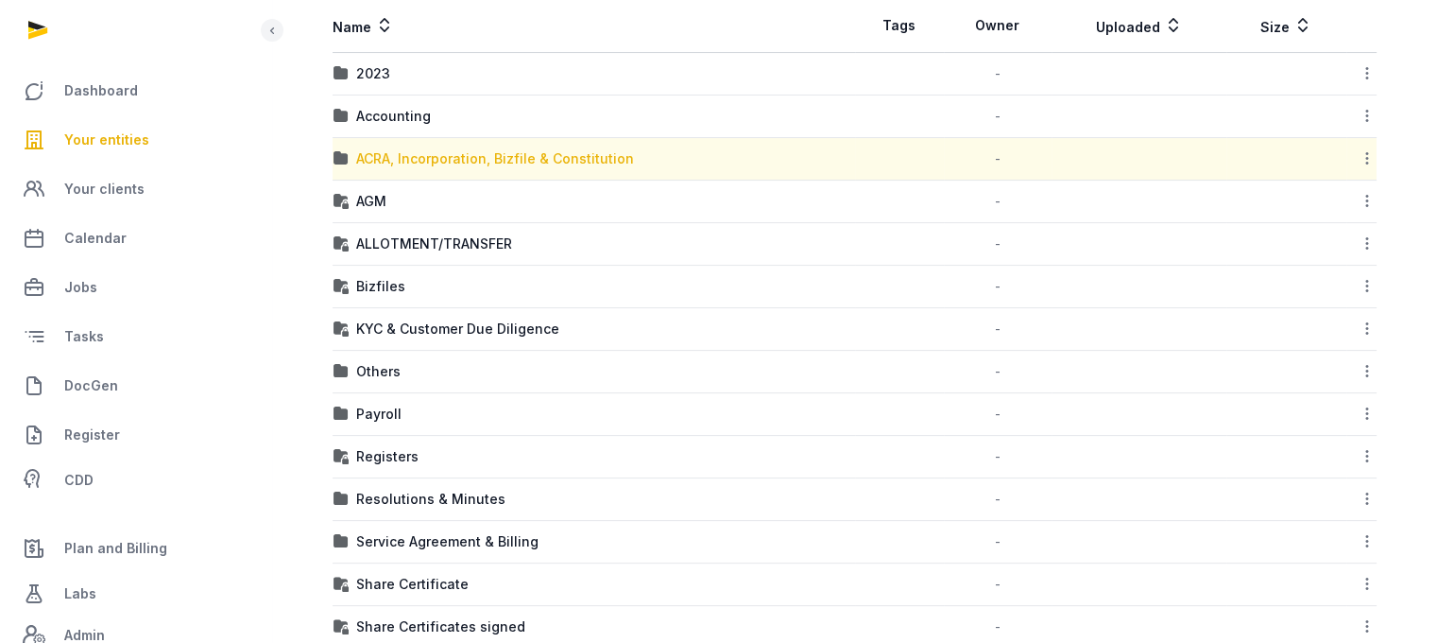
click at [421, 156] on div "ACRA, Incorporation, Bizfile & Constitution" at bounding box center [495, 158] width 278 height 19
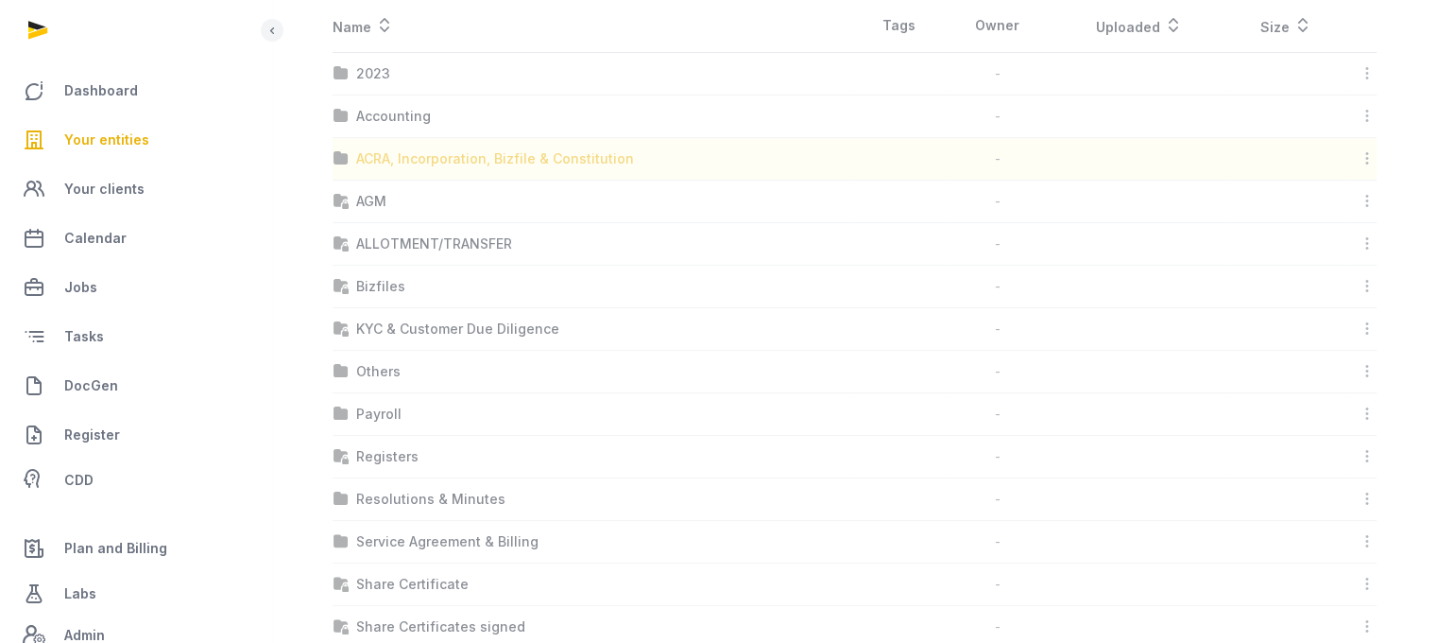
scroll to position [14, 0]
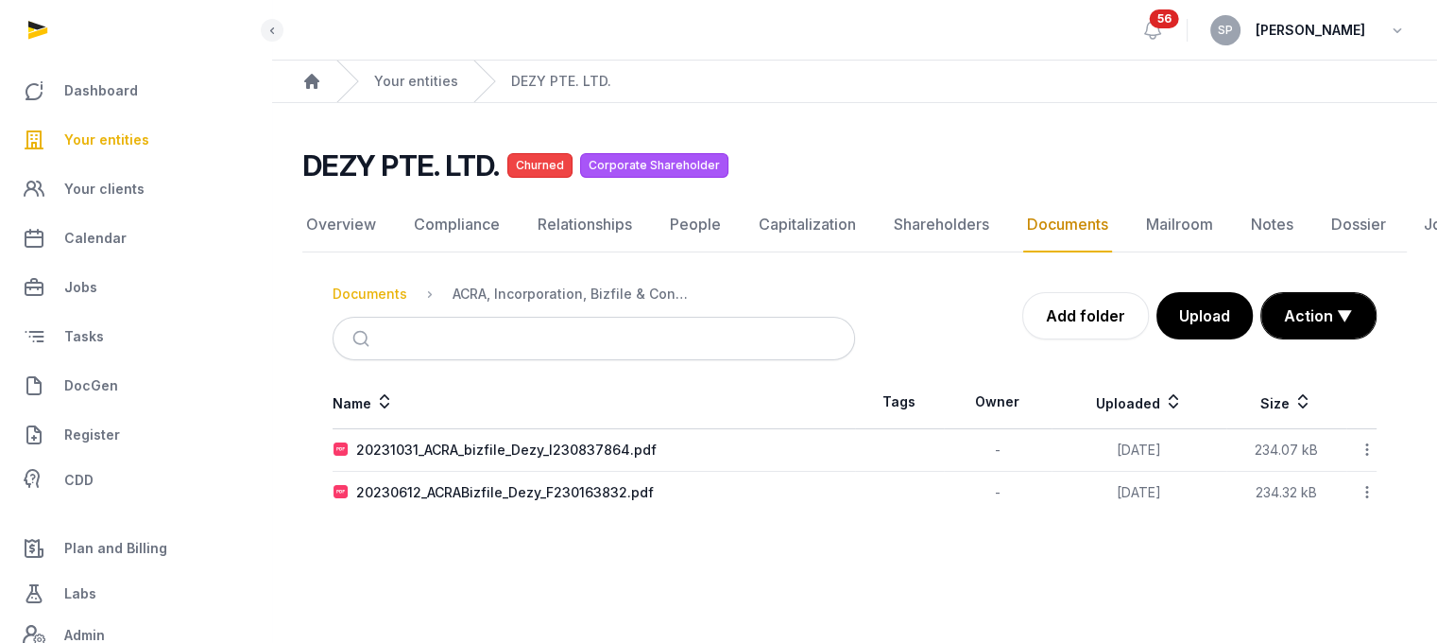
click at [381, 284] on div "Documents" at bounding box center [370, 293] width 75 height 19
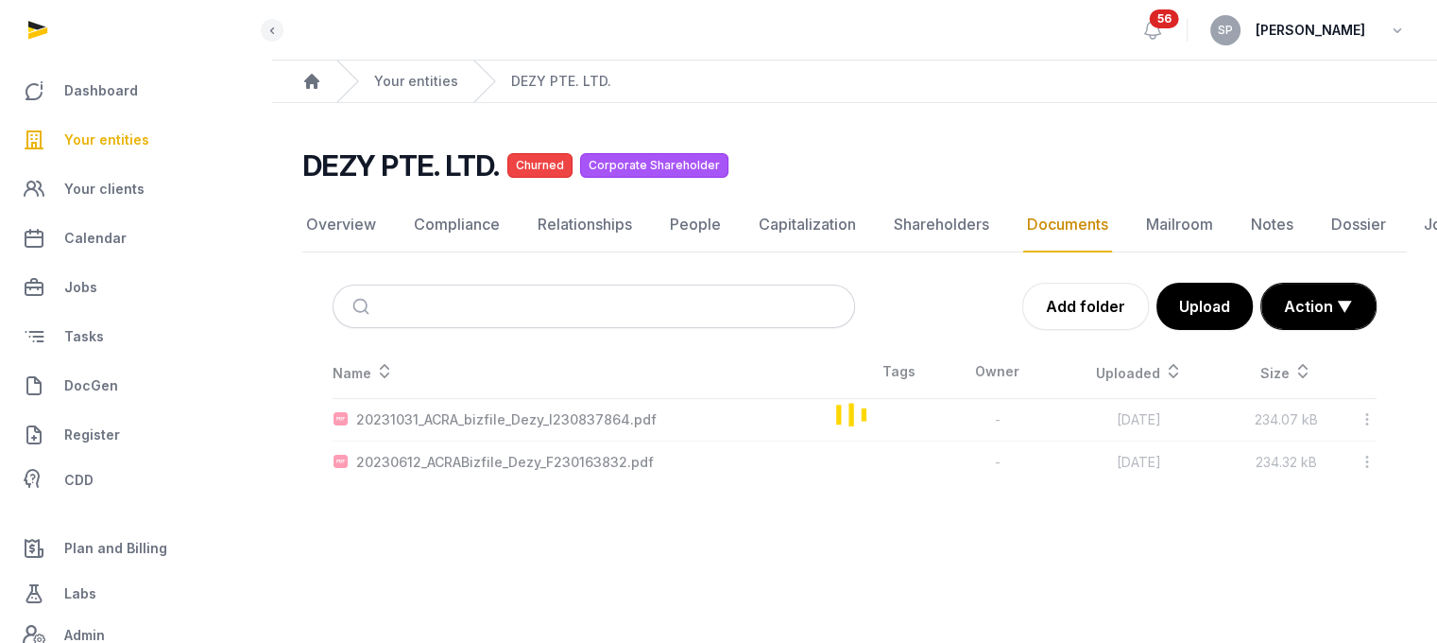
scroll to position [346, 0]
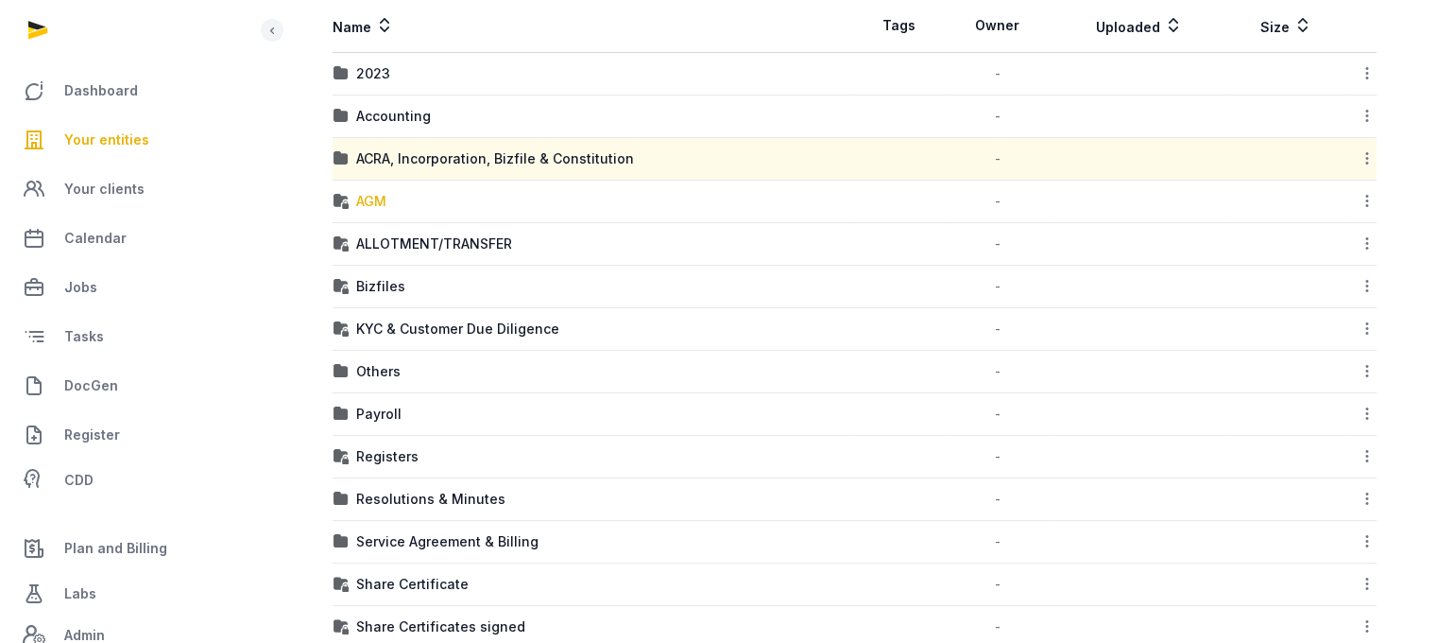
click at [375, 200] on div "AGM" at bounding box center [371, 201] width 30 height 19
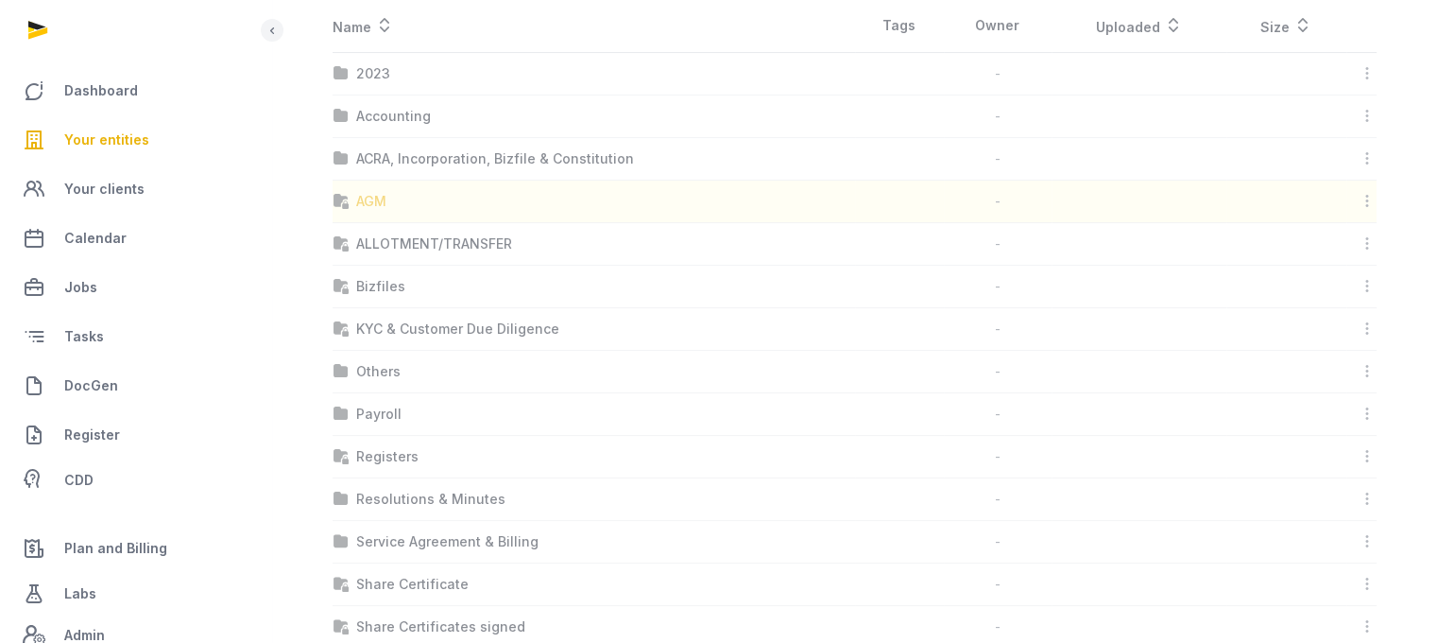
scroll to position [14, 0]
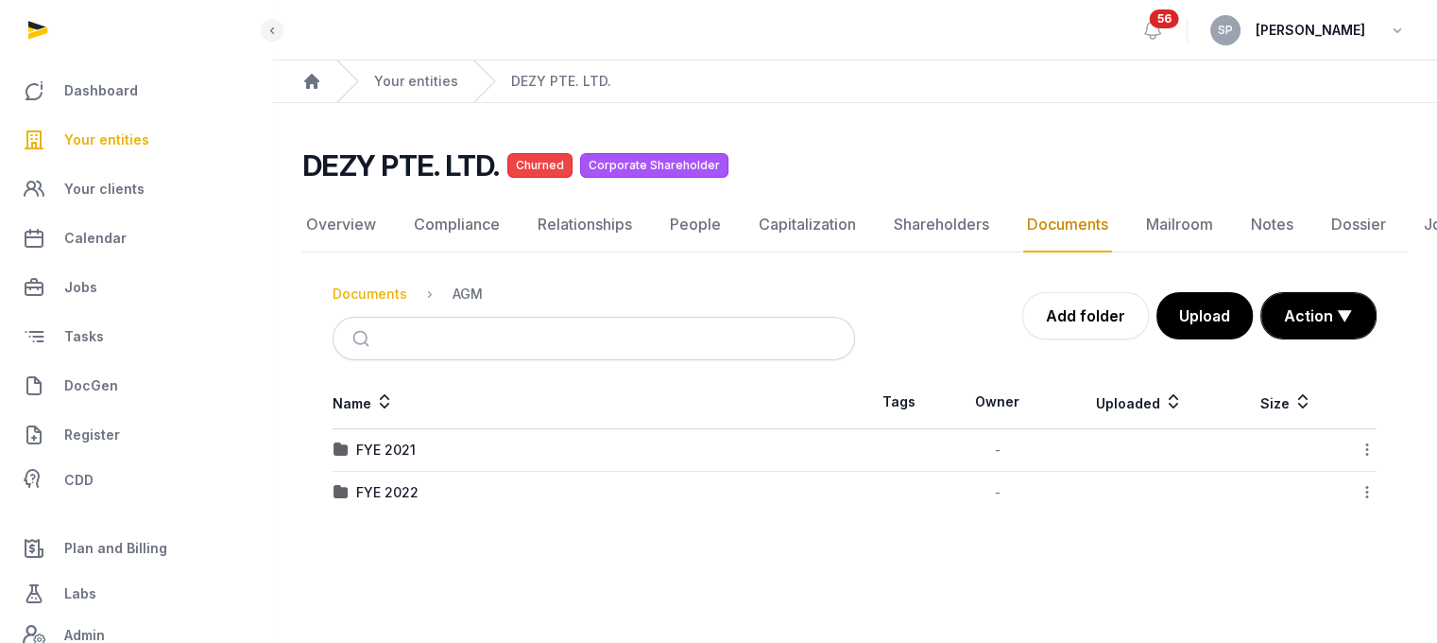
click at [383, 284] on div "Documents" at bounding box center [370, 293] width 75 height 19
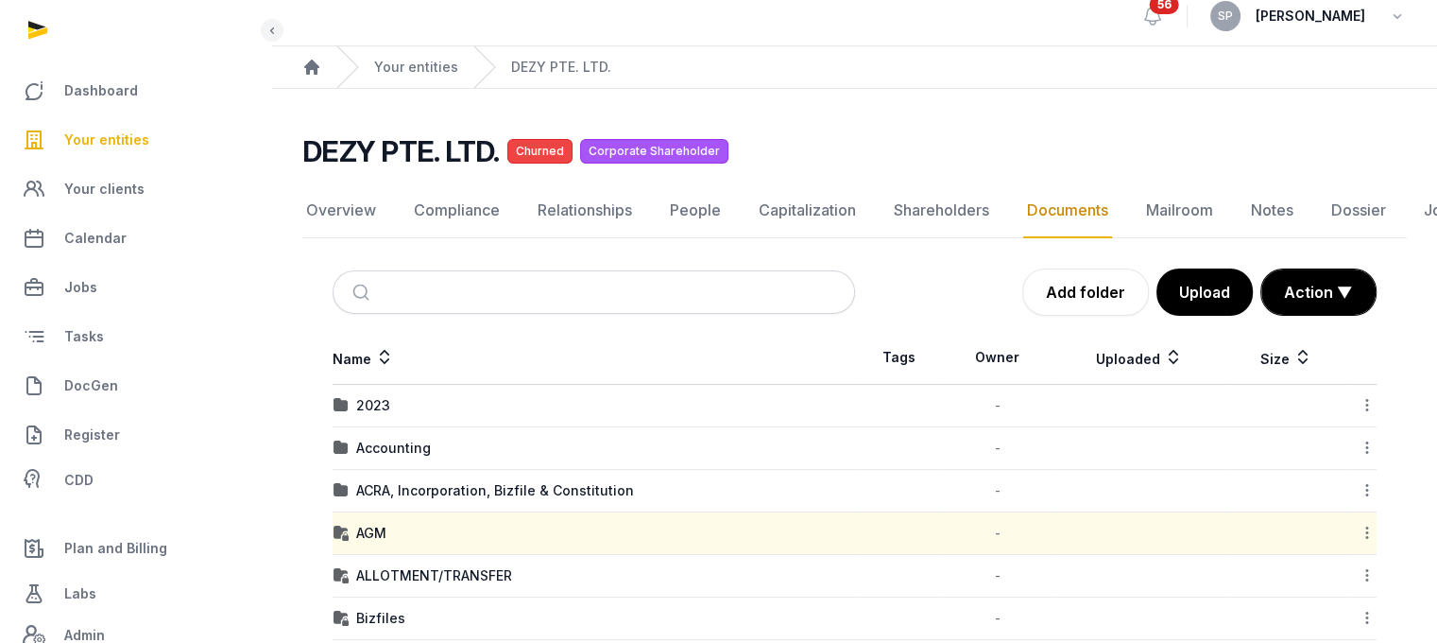
scroll to position [346, 0]
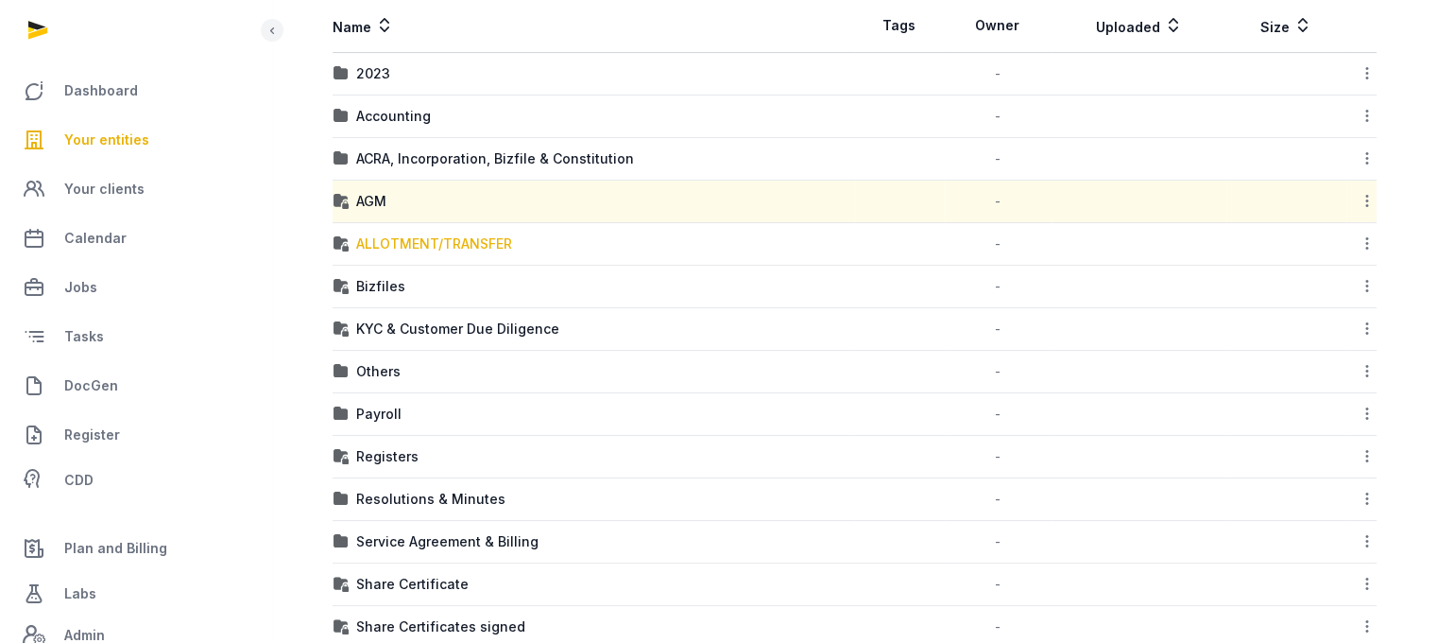
click at [386, 237] on div "ALLOTMENT/TRANSFER" at bounding box center [434, 243] width 156 height 19
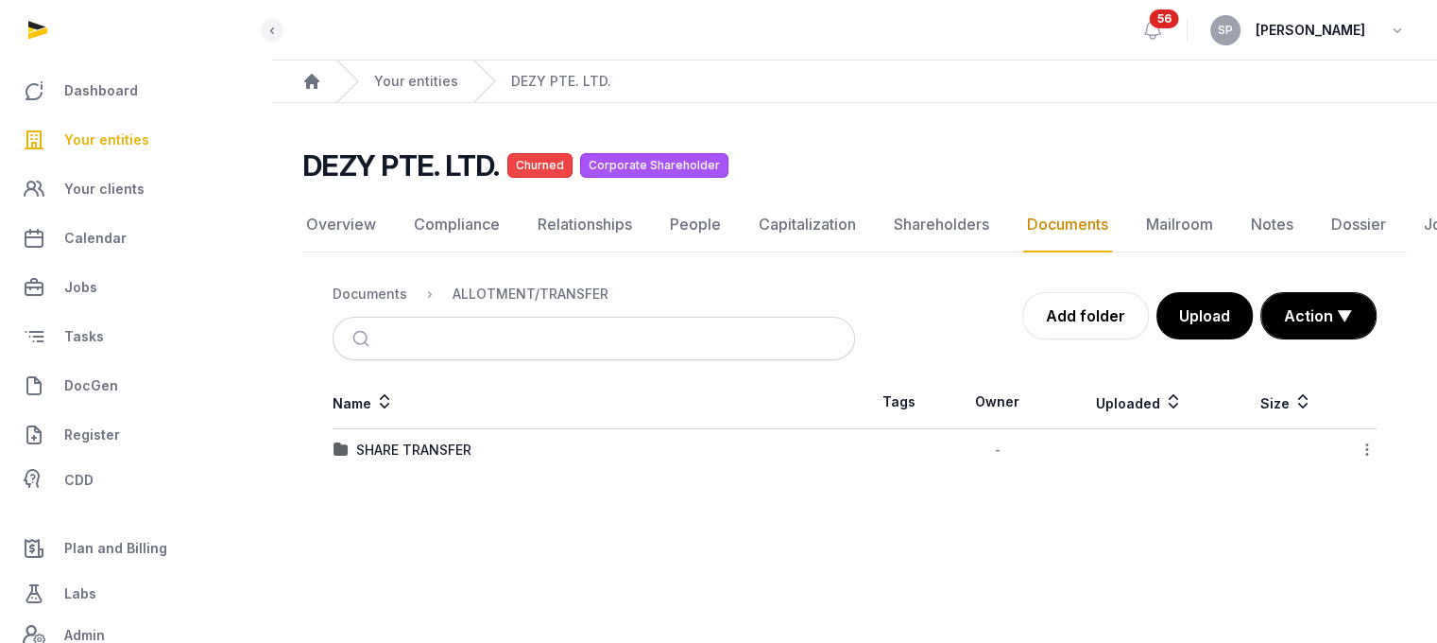
scroll to position [14, 0]
click at [396, 284] on div "Documents" at bounding box center [370, 293] width 75 height 19
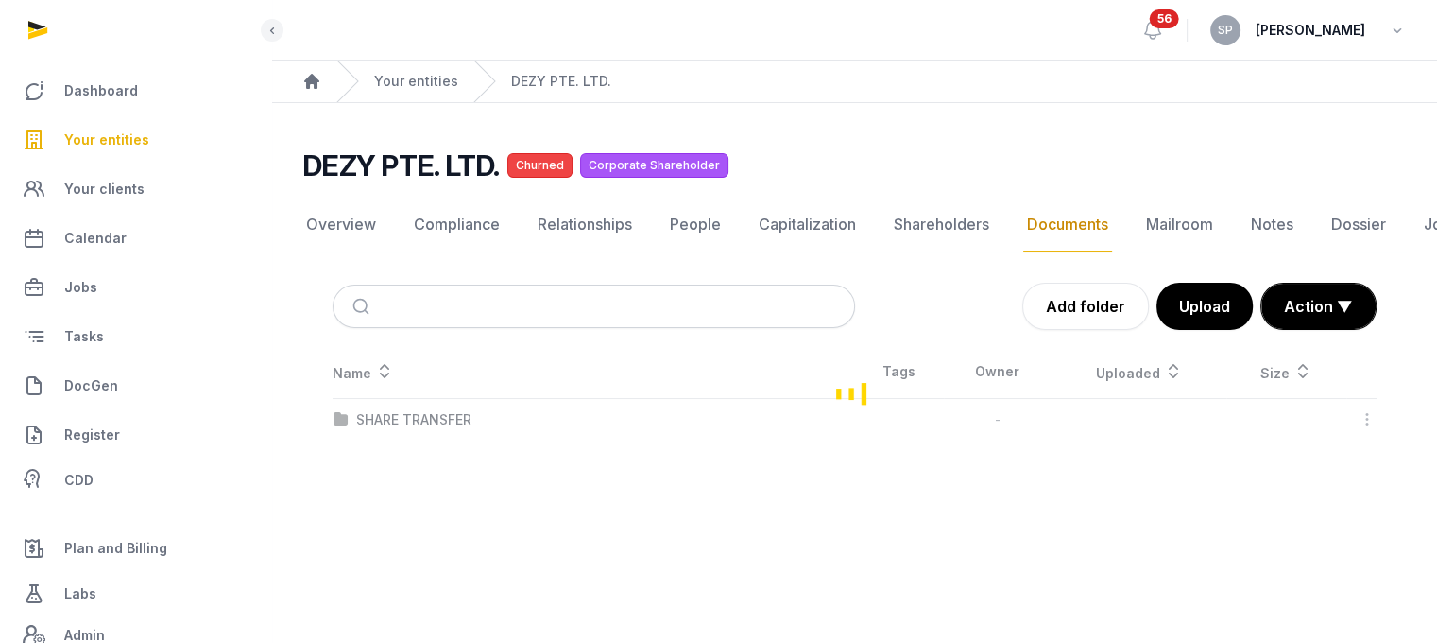
scroll to position [346, 0]
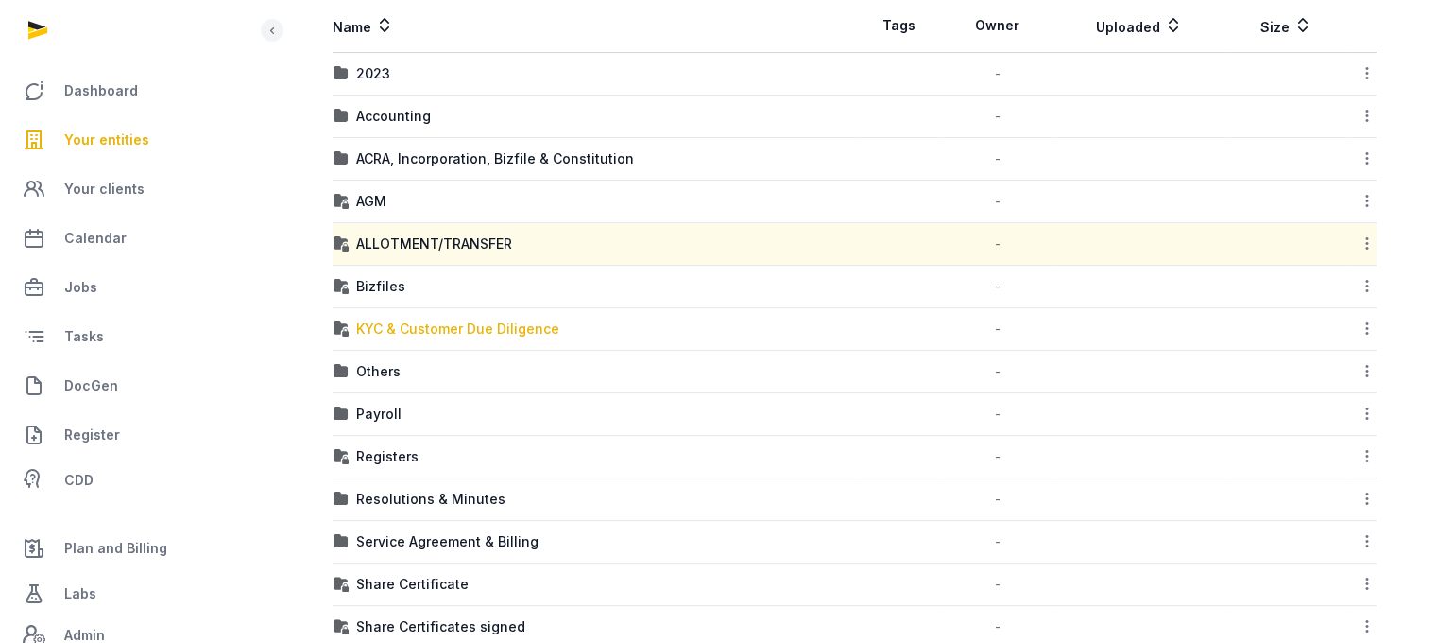
click at [431, 328] on div "KYC & Customer Due Diligence" at bounding box center [457, 328] width 203 height 19
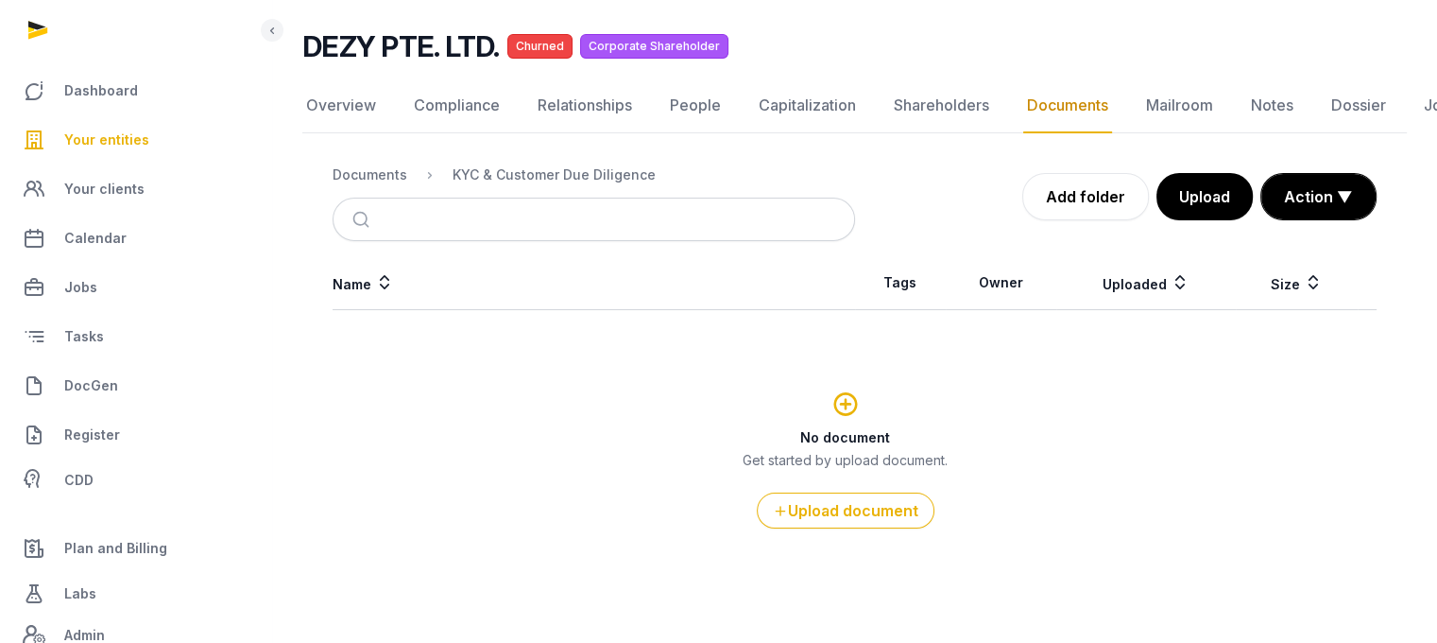
scroll to position [117, 0]
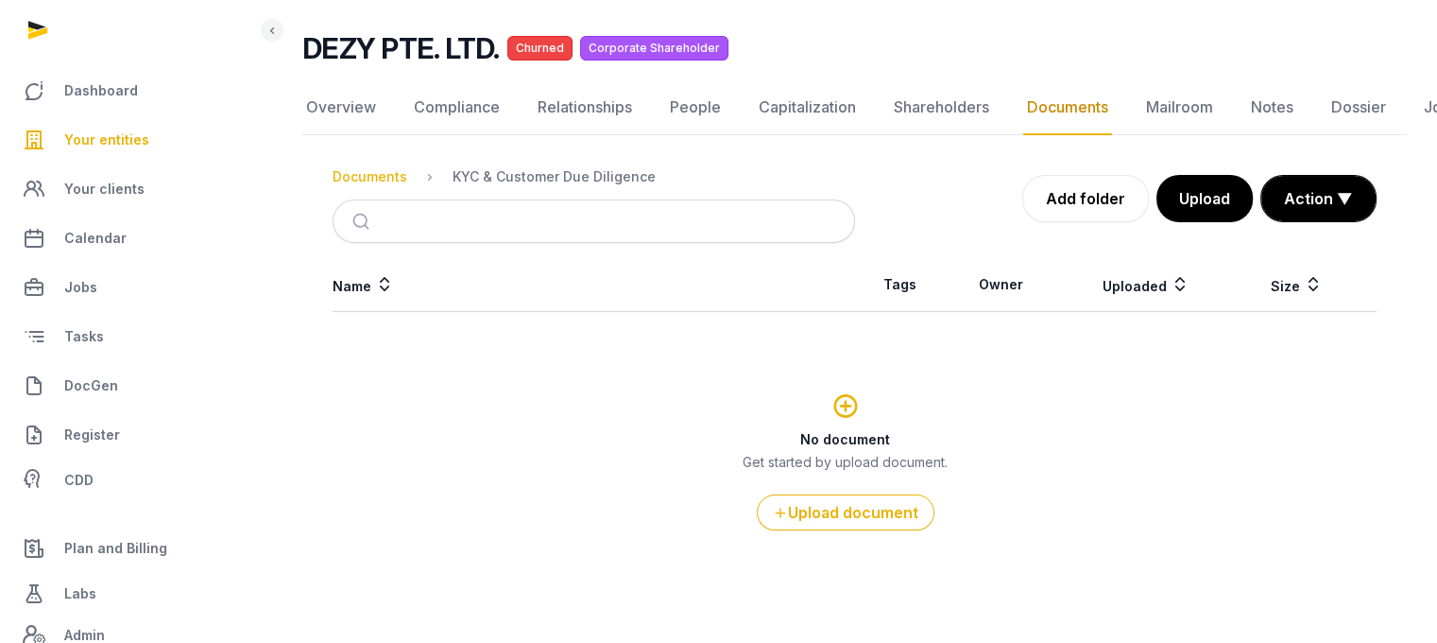
click at [389, 181] on div "Documents" at bounding box center [370, 176] width 75 height 19
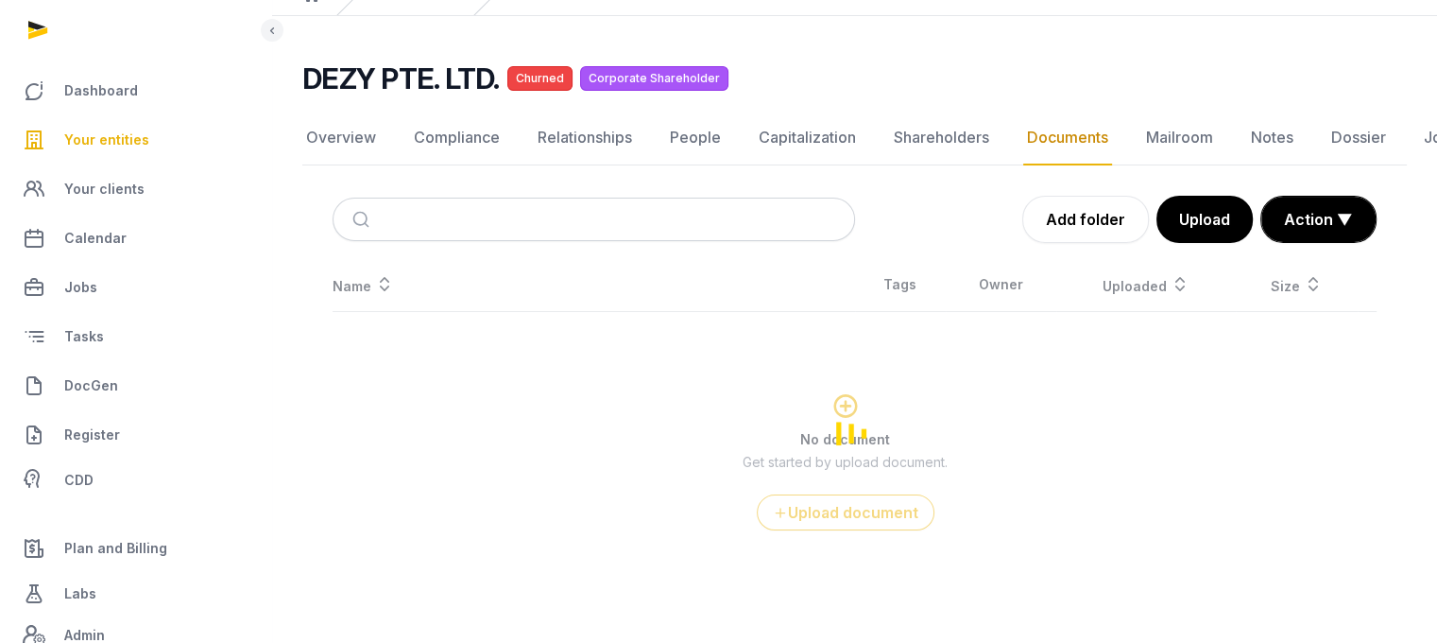
scroll to position [346, 0]
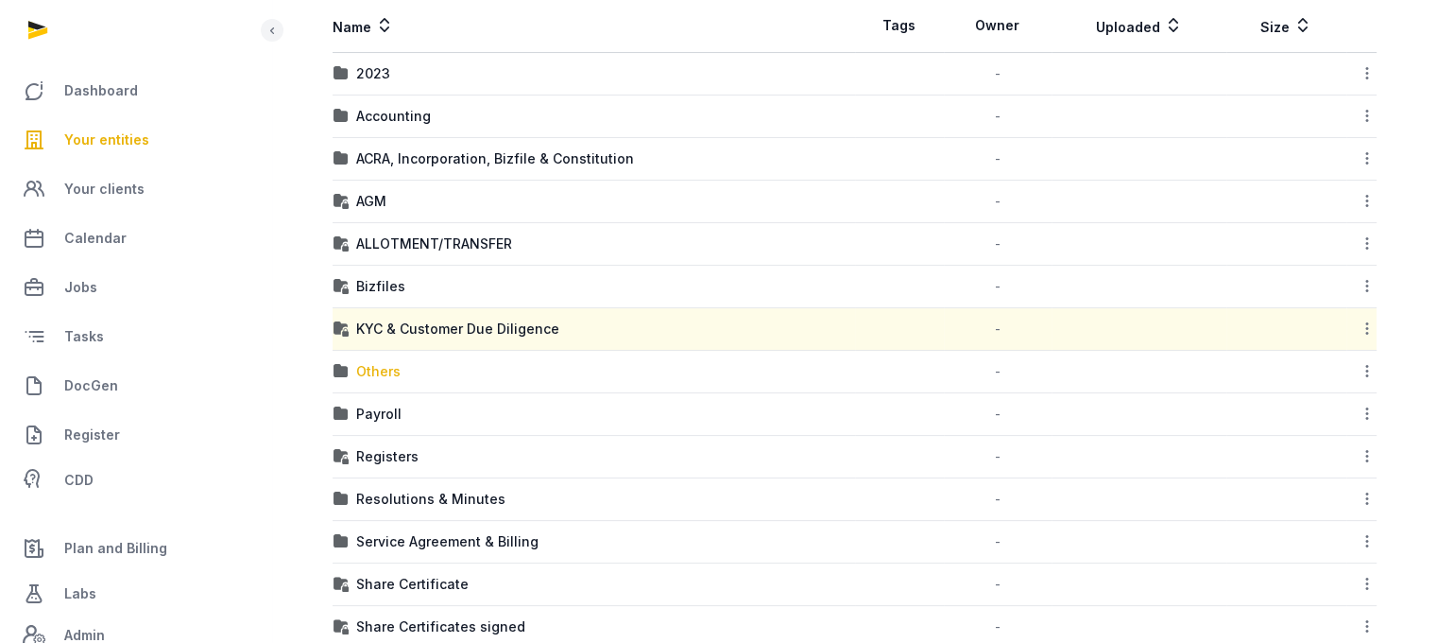
click at [387, 373] on div "Others" at bounding box center [378, 371] width 44 height 19
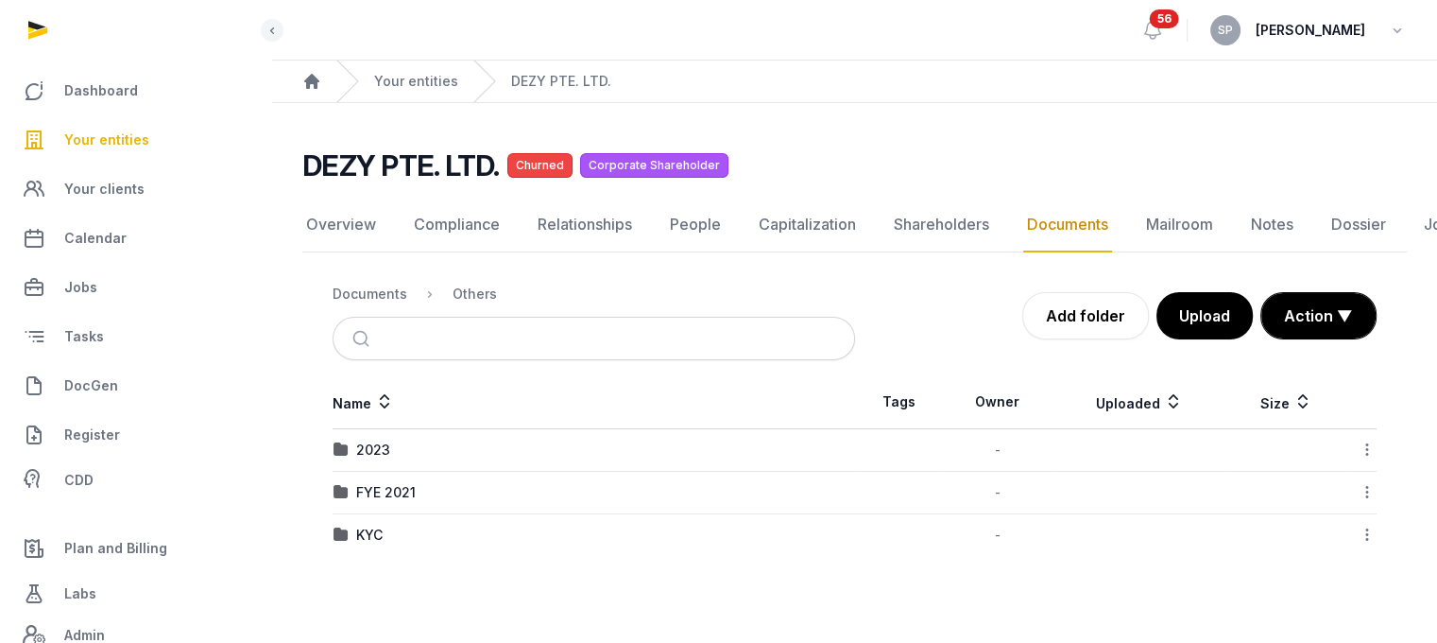
scroll to position [14, 0]
click at [387, 440] on div "2023" at bounding box center [373, 449] width 34 height 19
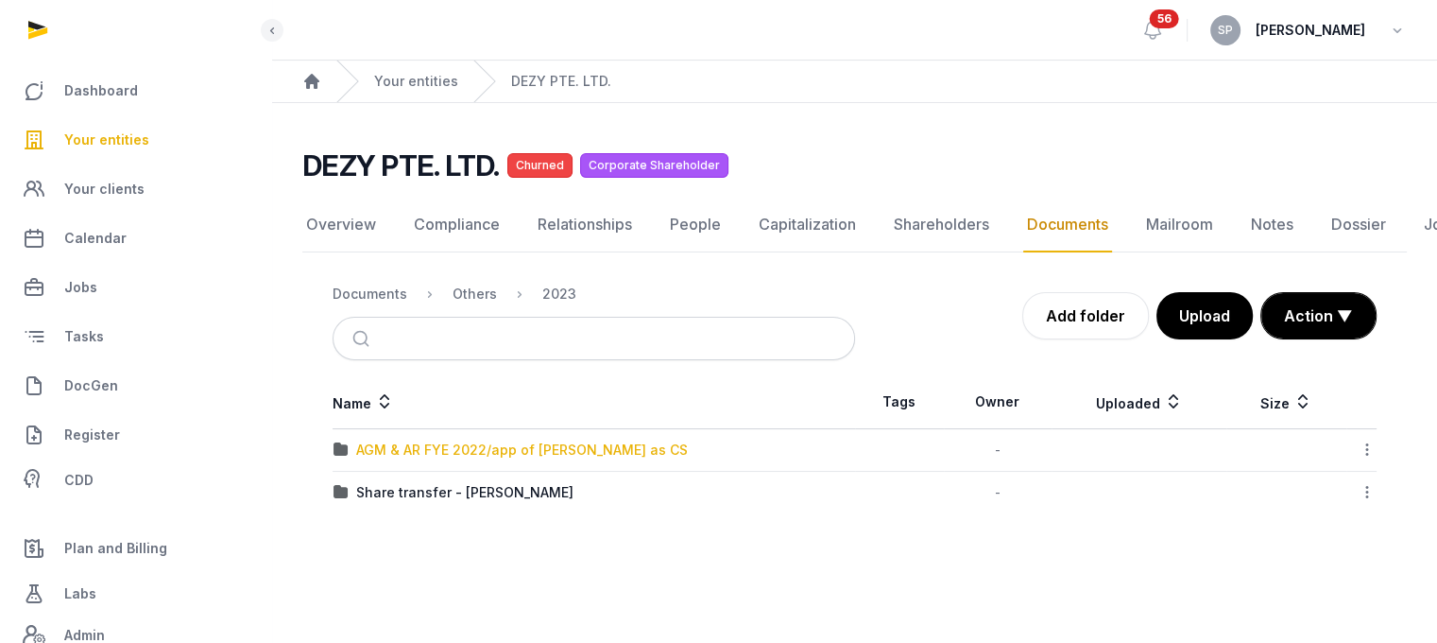
click at [387, 440] on div "AGM & AR FYE 2022/app of Anna as CS" at bounding box center [522, 449] width 332 height 19
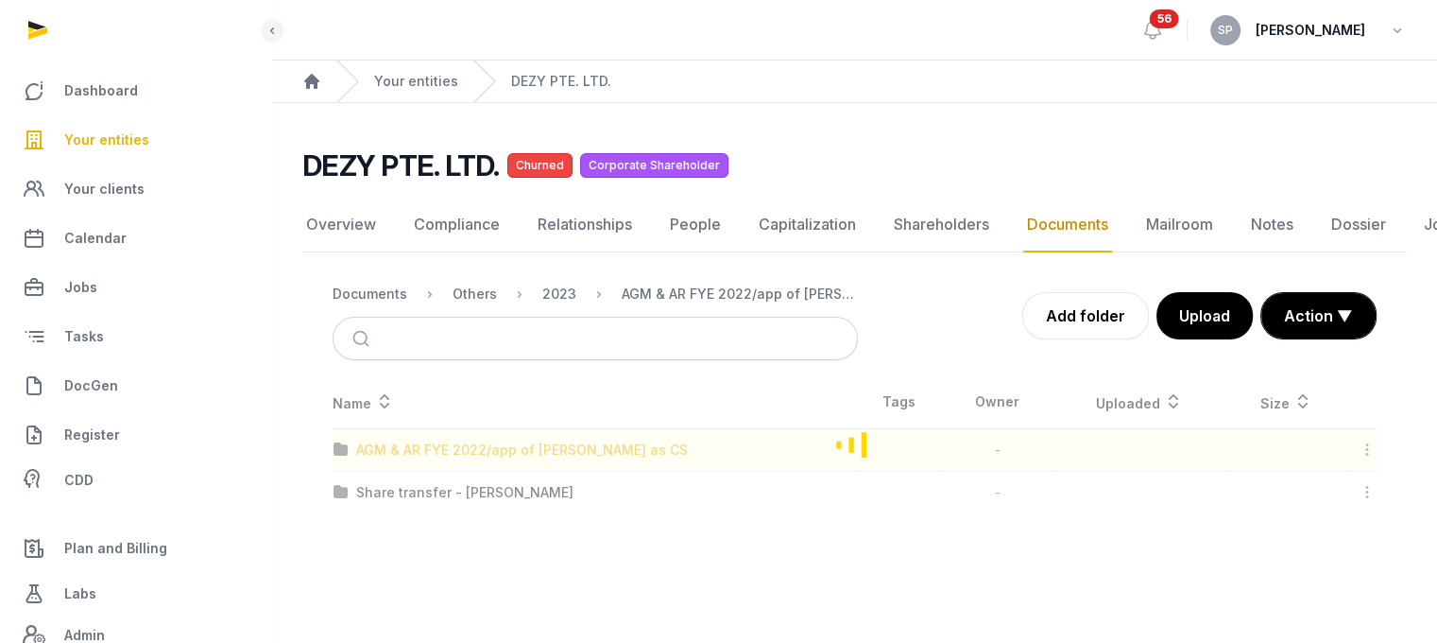
scroll to position [118, 0]
